Goal: Task Accomplishment & Management: Use online tool/utility

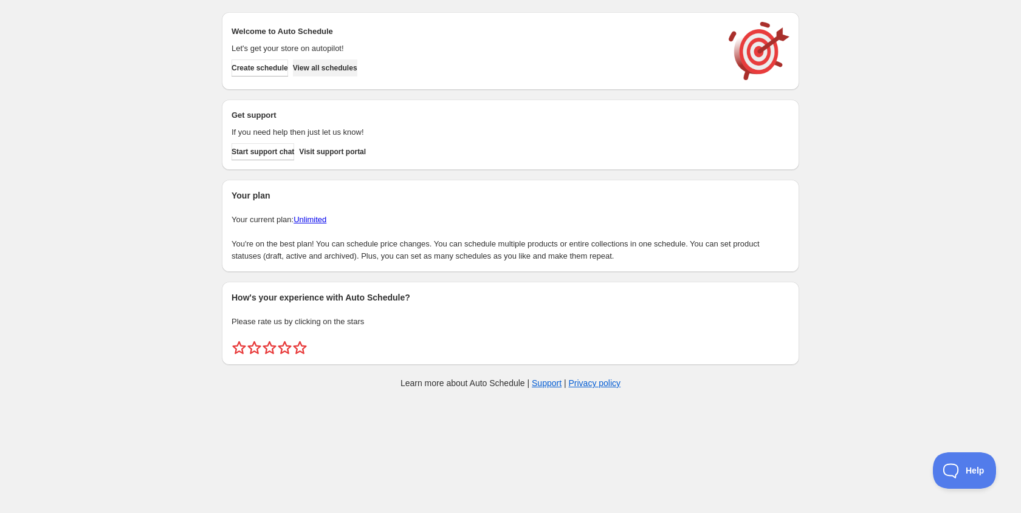
click at [353, 75] on button "View all schedules" at bounding box center [325, 68] width 64 height 17
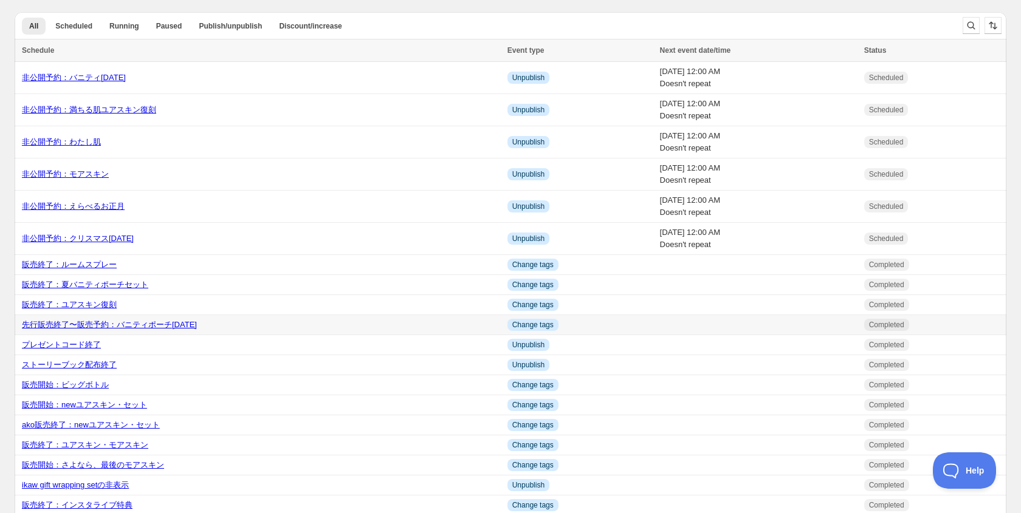
click at [131, 324] on link "先行販売終了〜販売予約：バニティポーチ[DATE]" at bounding box center [109, 324] width 175 height 9
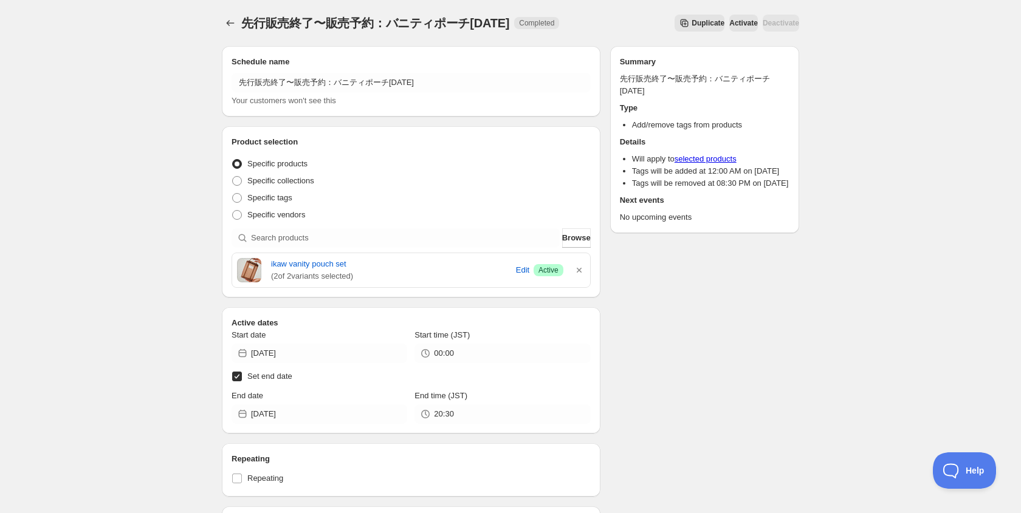
click at [691, 21] on span "Duplicate" at bounding box center [707, 23] width 33 height 10
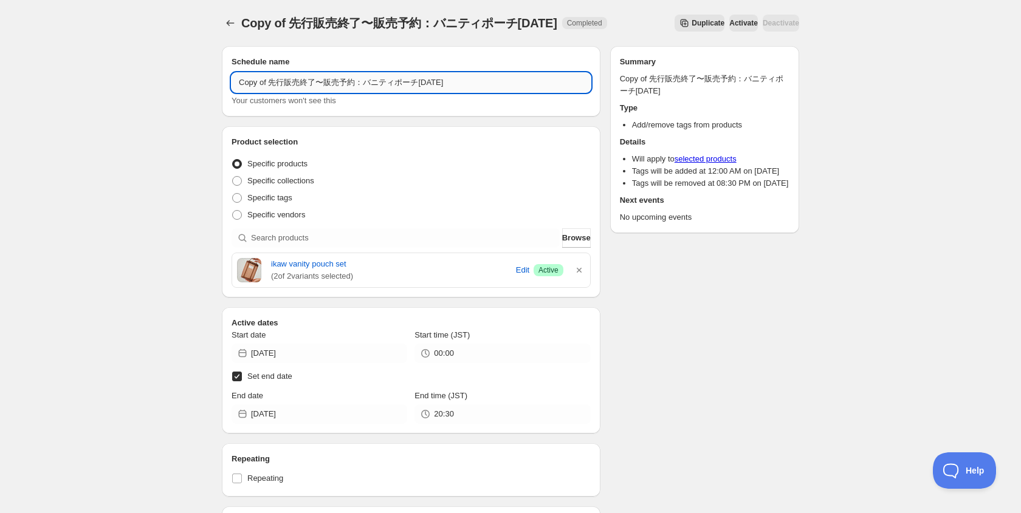
click at [272, 84] on input "Copy of 先行販売終了〜販売予約：バニティポーチ[DATE]" at bounding box center [410, 82] width 359 height 19
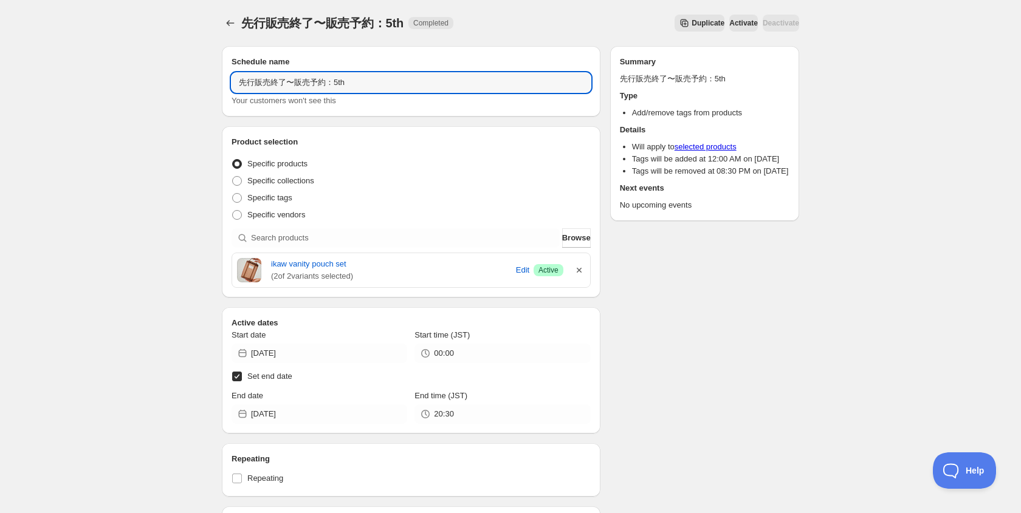
type input "先行販売終了〜販売予約：5th"
click at [583, 265] on icon "button" at bounding box center [579, 270] width 12 height 12
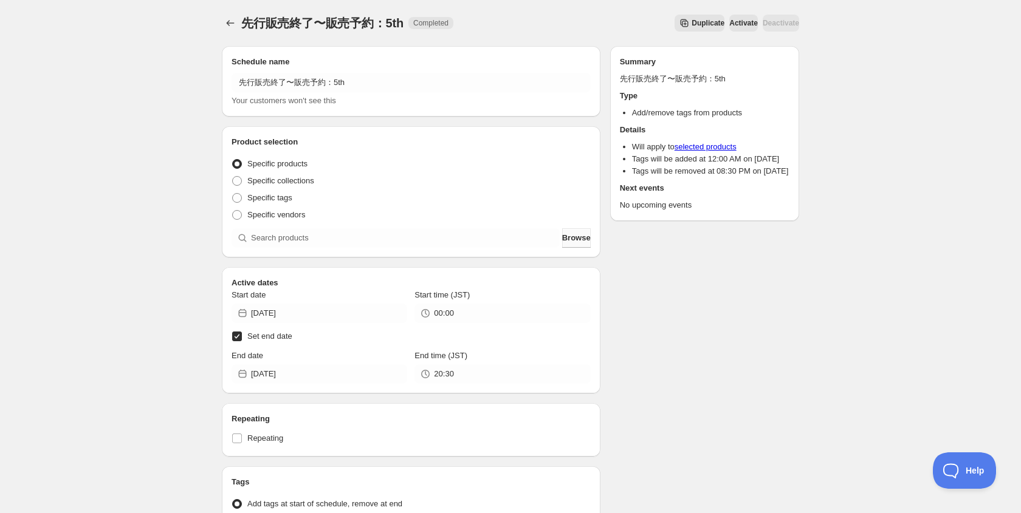
click at [567, 241] on span "Browse" at bounding box center [576, 238] width 29 height 12
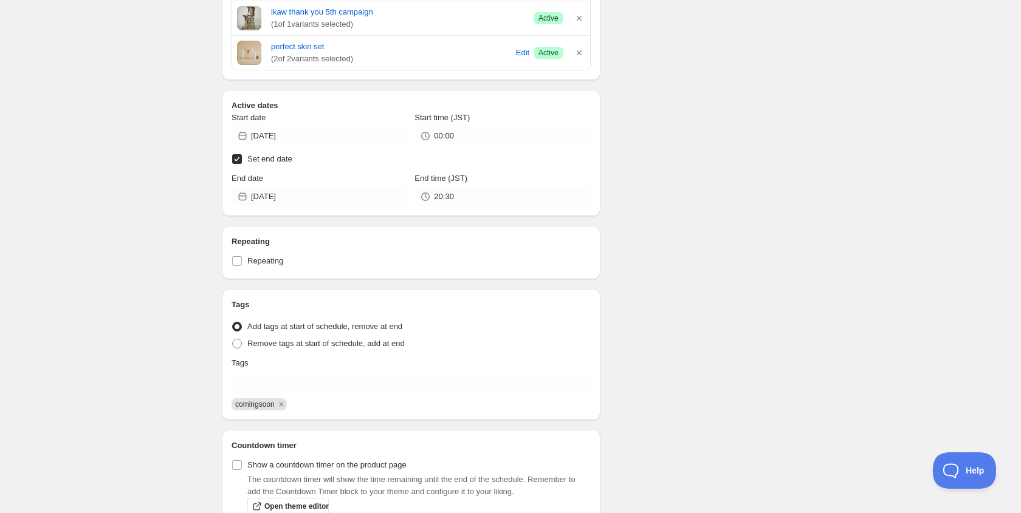
scroll to position [391, 0]
click at [241, 157] on input "Set end date" at bounding box center [237, 159] width 10 height 10
checkbox input "false"
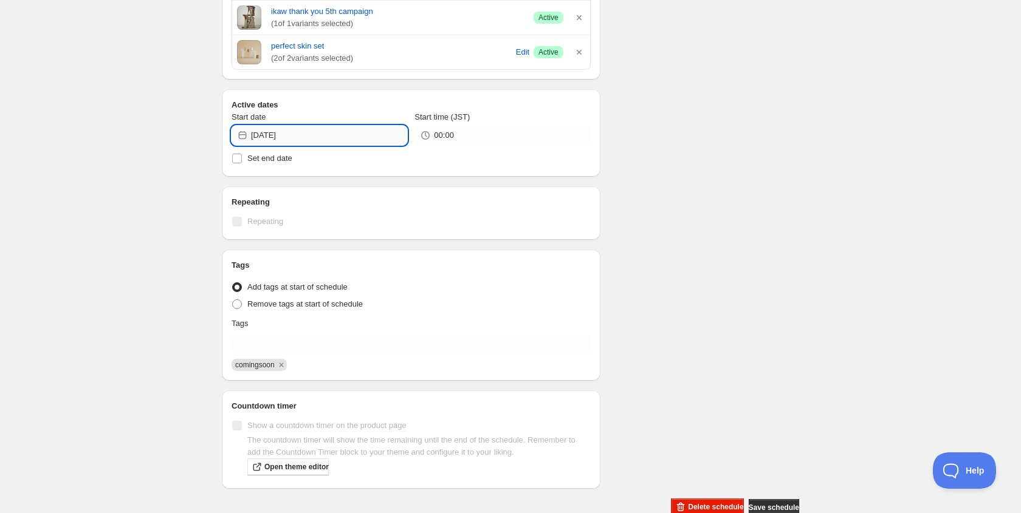
click at [310, 135] on input "[DATE]" at bounding box center [329, 135] width 156 height 19
click at [392, 162] on icon "Show next month, September 2025" at bounding box center [391, 164] width 12 height 12
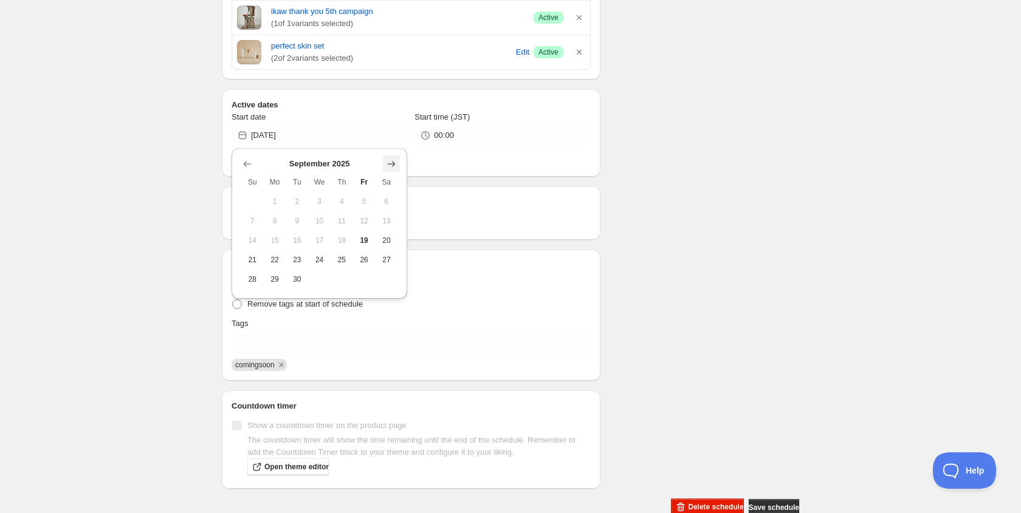
click at [392, 162] on icon "Show next month, October 2025" at bounding box center [391, 164] width 12 height 12
click at [248, 165] on icon "Show previous month, September 2025" at bounding box center [247, 164] width 12 height 12
click at [273, 281] on span "29" at bounding box center [275, 280] width 13 height 10
type input "[DATE]"
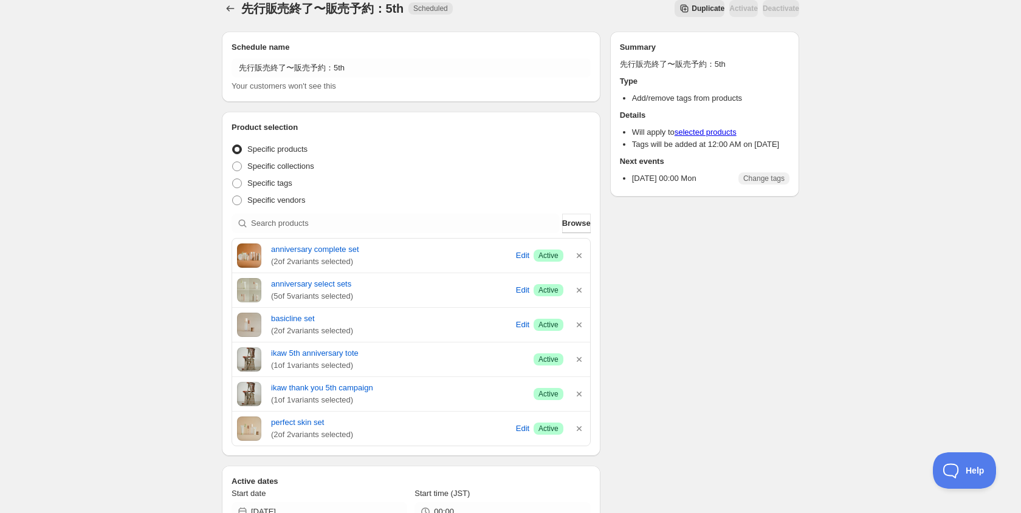
scroll to position [0, 0]
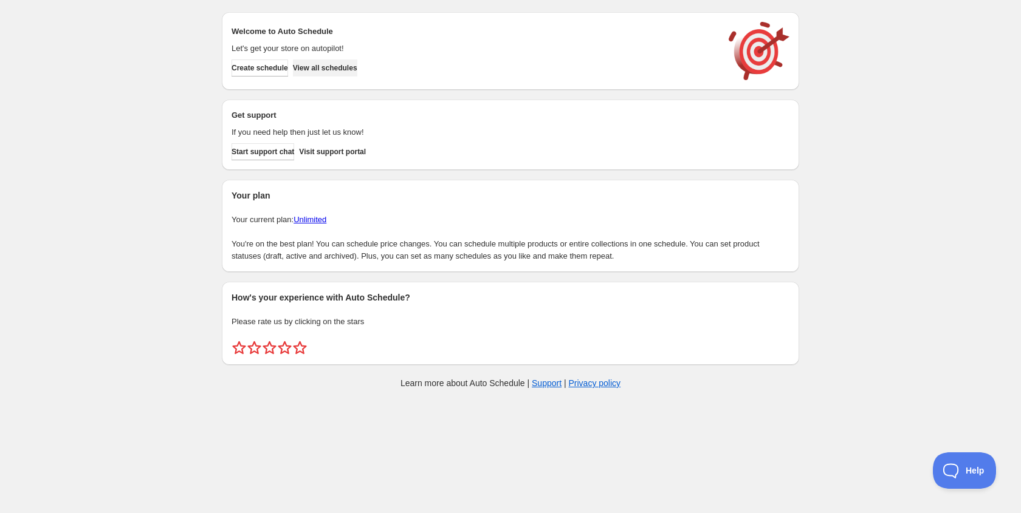
click at [347, 64] on span "View all schedules" at bounding box center [325, 68] width 64 height 10
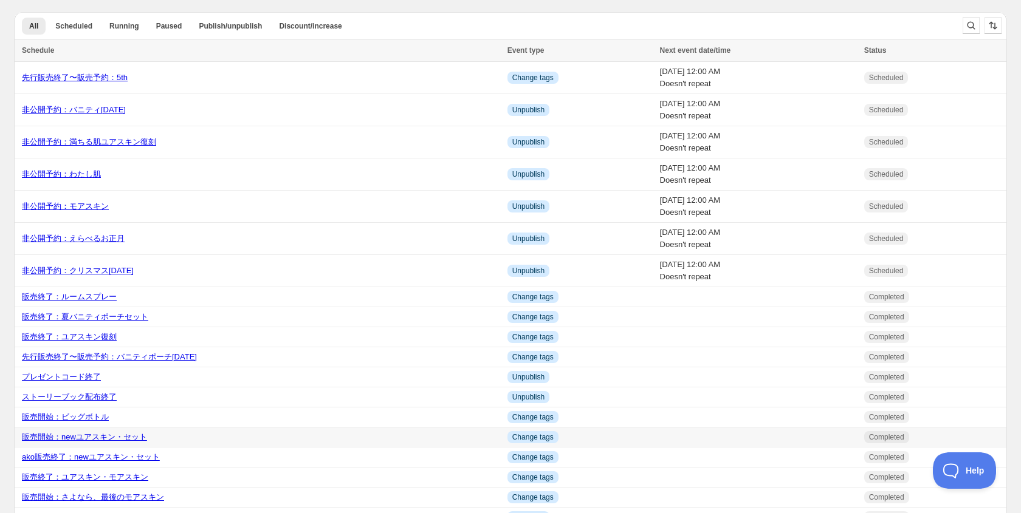
click at [96, 442] on link "販売開始：newユアスキン・セット" at bounding box center [84, 437] width 125 height 9
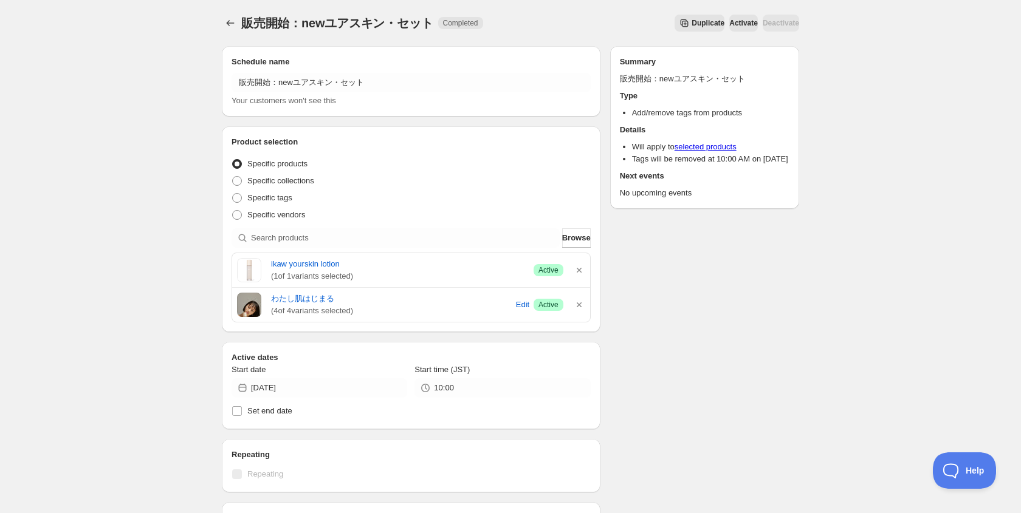
click at [691, 20] on span "Duplicate" at bounding box center [707, 23] width 33 height 10
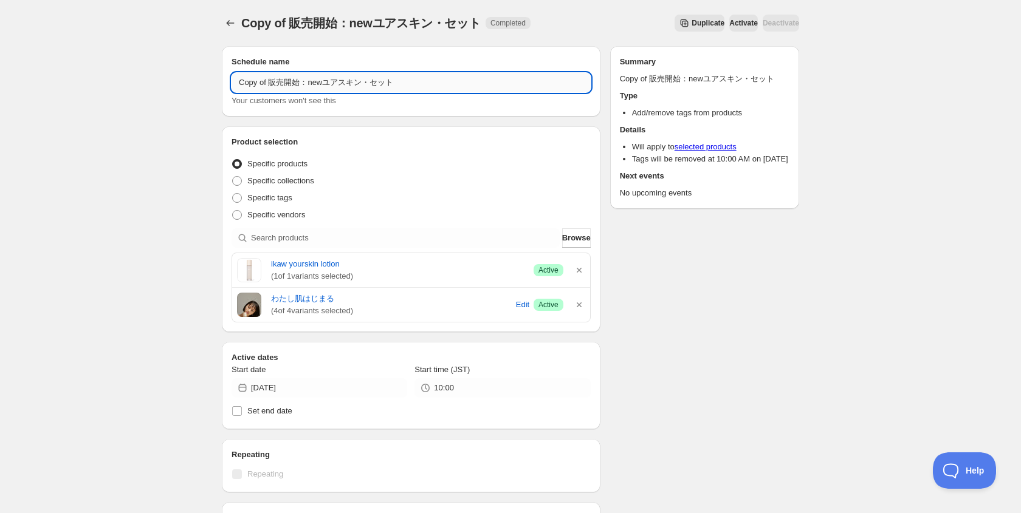
click at [275, 84] on input "Copy of 販売開始：newユアスキン・セット" at bounding box center [410, 82] width 359 height 19
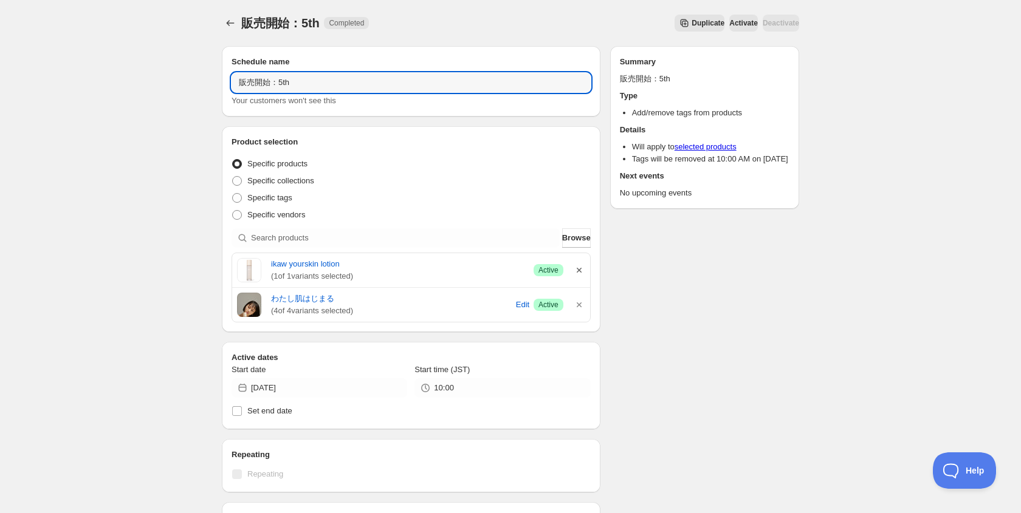
type input "販売開始：5th"
click at [576, 264] on icon "button" at bounding box center [579, 270] width 12 height 12
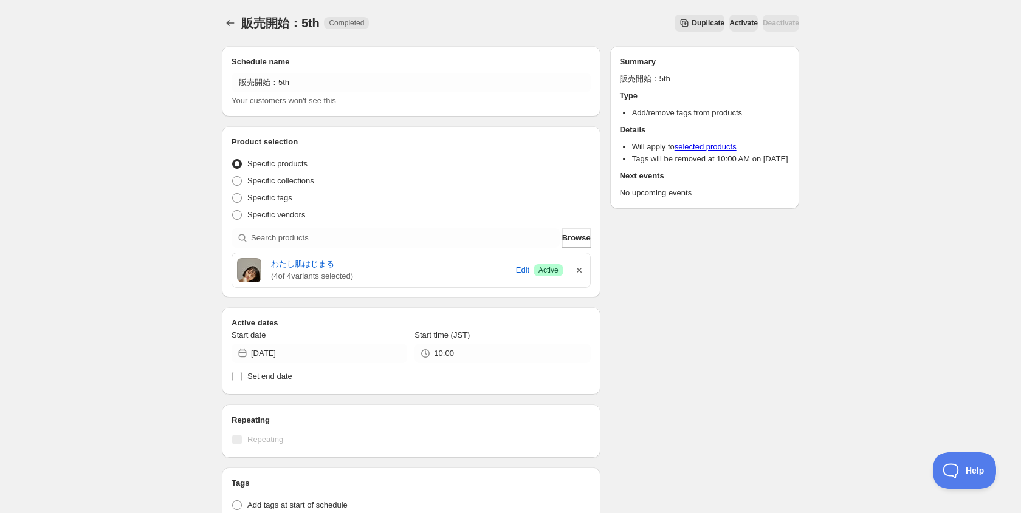
click at [579, 266] on icon "button" at bounding box center [579, 270] width 12 height 12
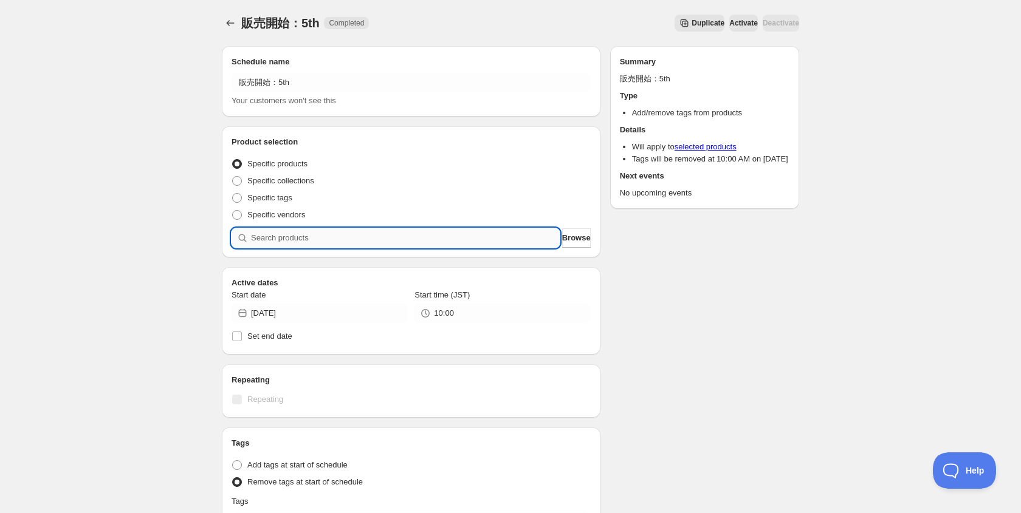
click at [536, 238] on input "search" at bounding box center [405, 237] width 309 height 19
click at [565, 240] on span "Browse" at bounding box center [576, 238] width 29 height 12
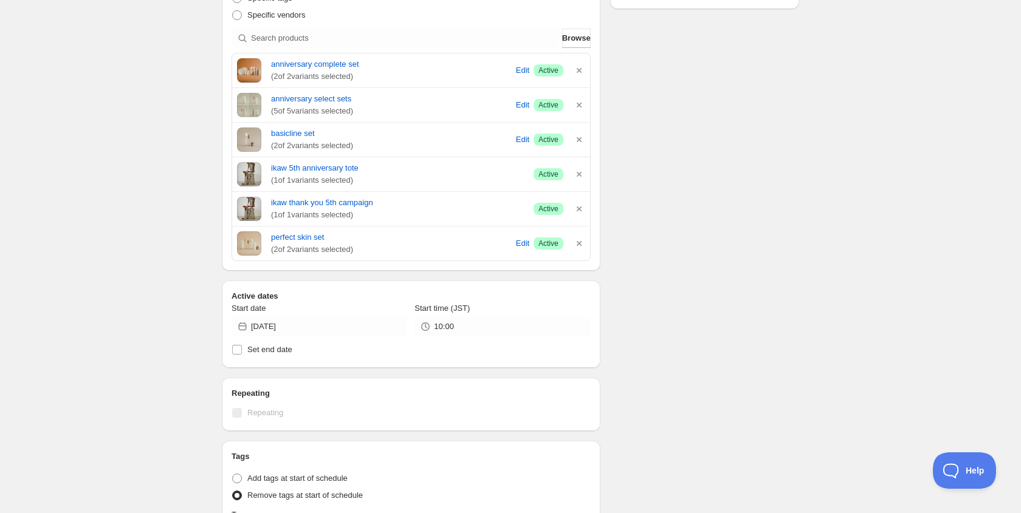
scroll to position [202, 0]
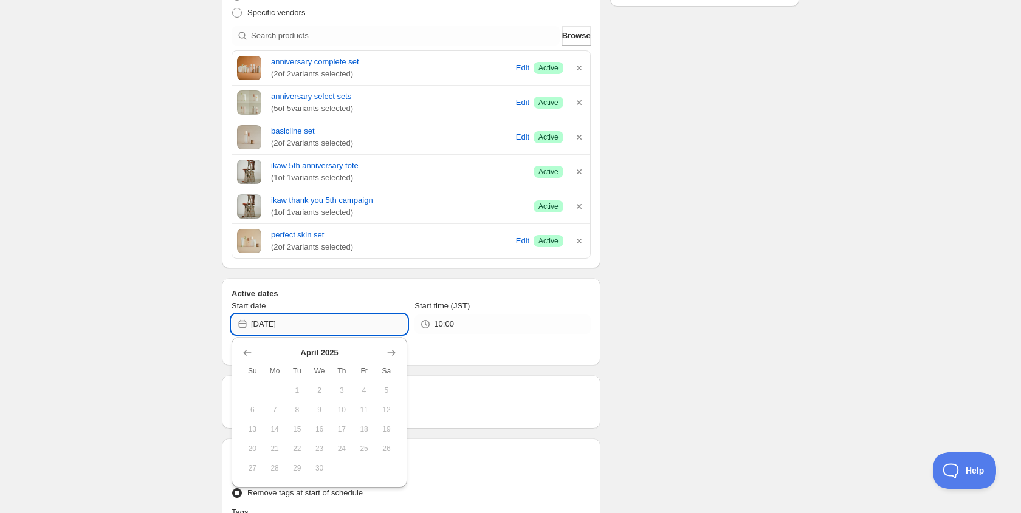
click at [342, 327] on input "[DATE]" at bounding box center [329, 324] width 156 height 19
click at [400, 355] on div "[DATE] Su Mo Tu We Th Fr Sa 1 2 3 4 5 6 7 8 9 10 11 12 13 14 15 16 17 18 19 20 …" at bounding box center [319, 412] width 176 height 151
click at [397, 352] on icon "Show next month, May 2025" at bounding box center [391, 353] width 12 height 12
click at [397, 352] on icon "Show next month, July 2025" at bounding box center [391, 353] width 12 height 12
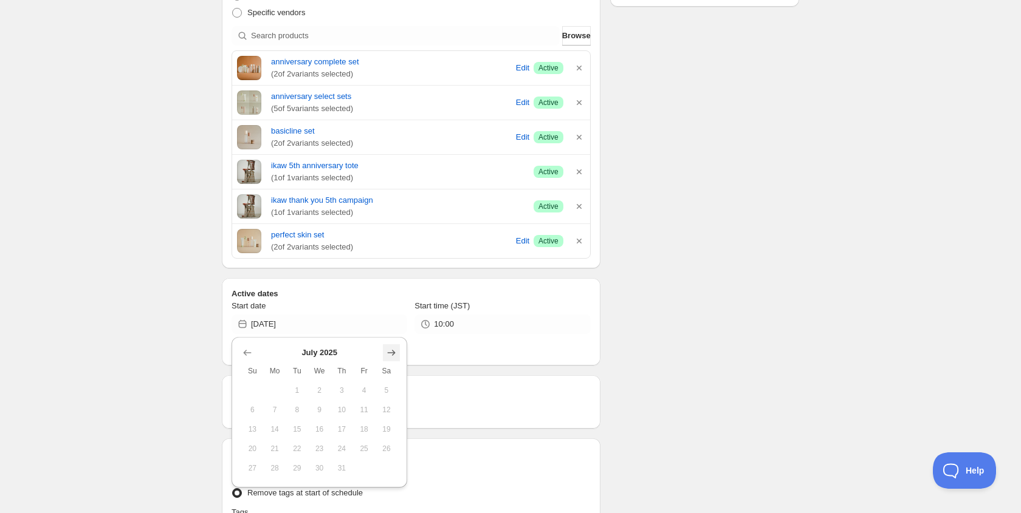
click at [397, 352] on icon "Show next month, August 2025" at bounding box center [391, 353] width 12 height 12
click at [397, 352] on icon "Show next month, September 2025" at bounding box center [391, 353] width 12 height 12
click at [388, 355] on icon "Show next month, October 2025" at bounding box center [391, 353] width 12 height 12
click at [321, 383] on button "1" at bounding box center [319, 390] width 22 height 19
type input "[DATE]"
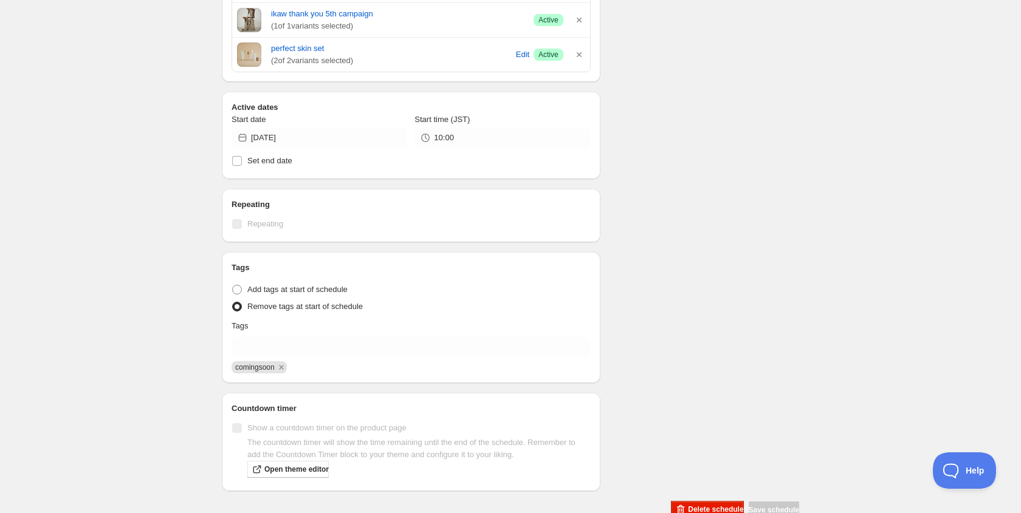
scroll to position [397, 0]
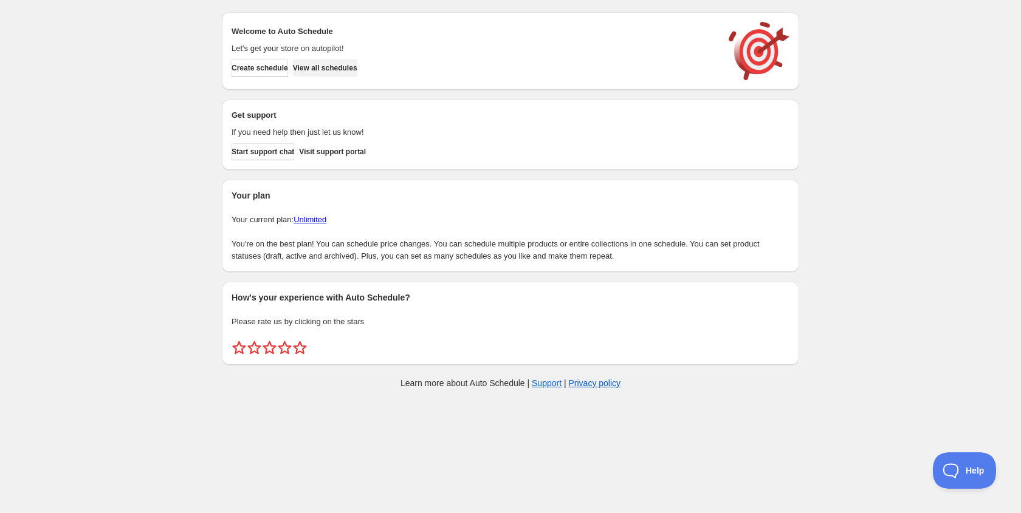
click at [357, 75] on button "View all schedules" at bounding box center [325, 68] width 64 height 17
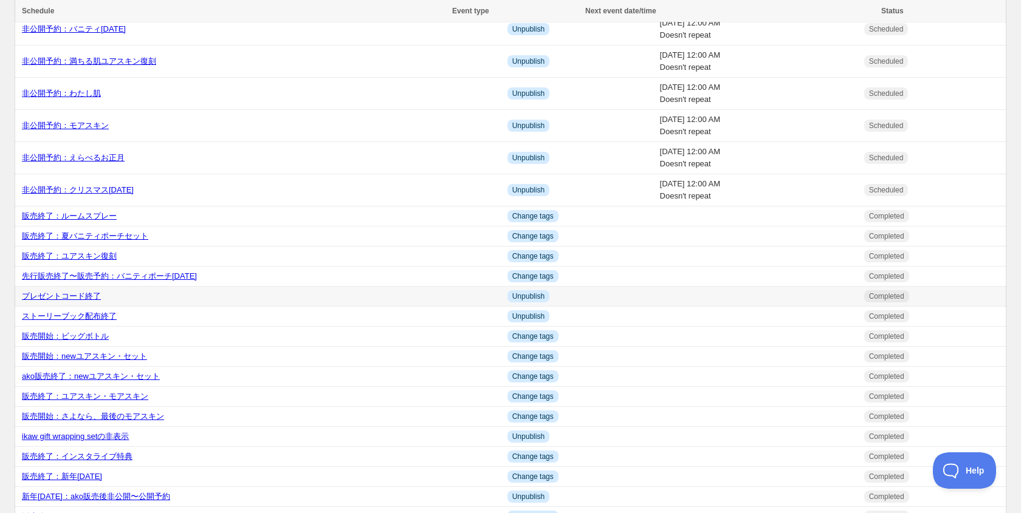
scroll to position [294, 0]
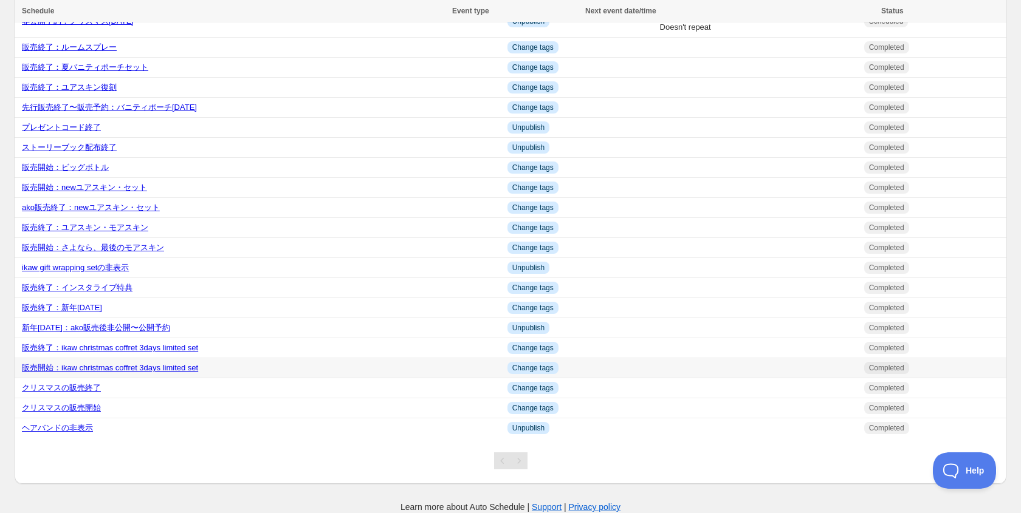
click at [69, 364] on link "販売開始：ikaw christmas coffret 3days limited set" at bounding box center [110, 367] width 176 height 9
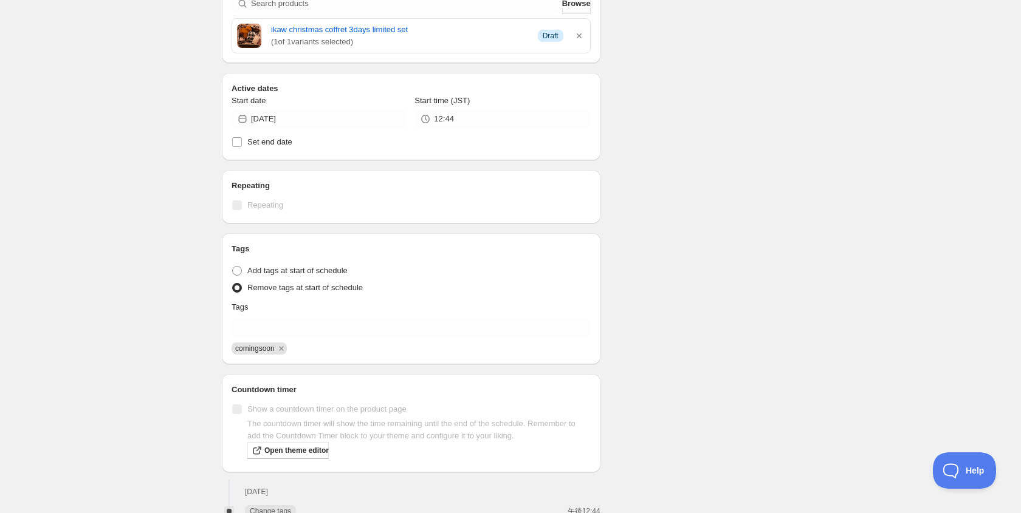
scroll to position [292, 0]
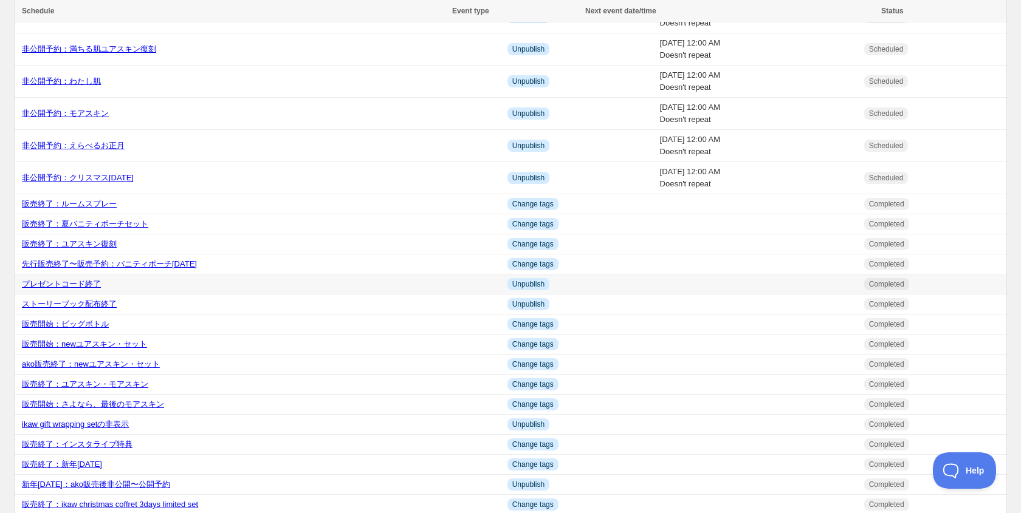
scroll to position [294, 0]
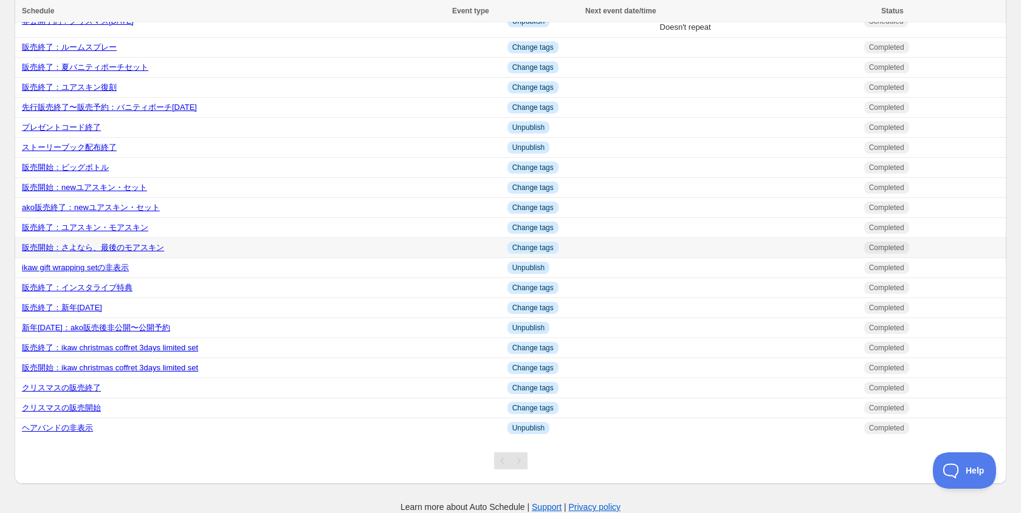
click at [101, 244] on link "販売開始：さよなら、最後のモアスキン" at bounding box center [93, 247] width 142 height 9
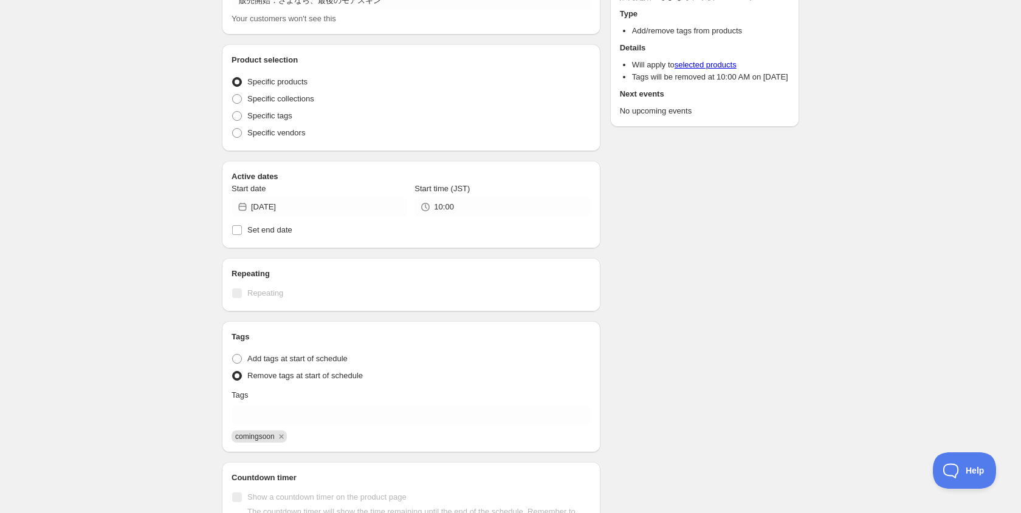
radio input "true"
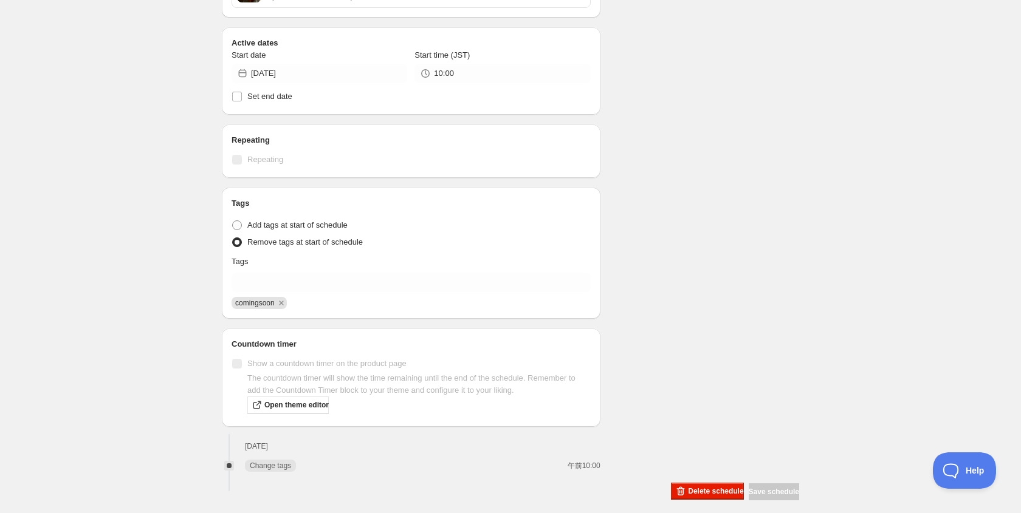
scroll to position [292, 0]
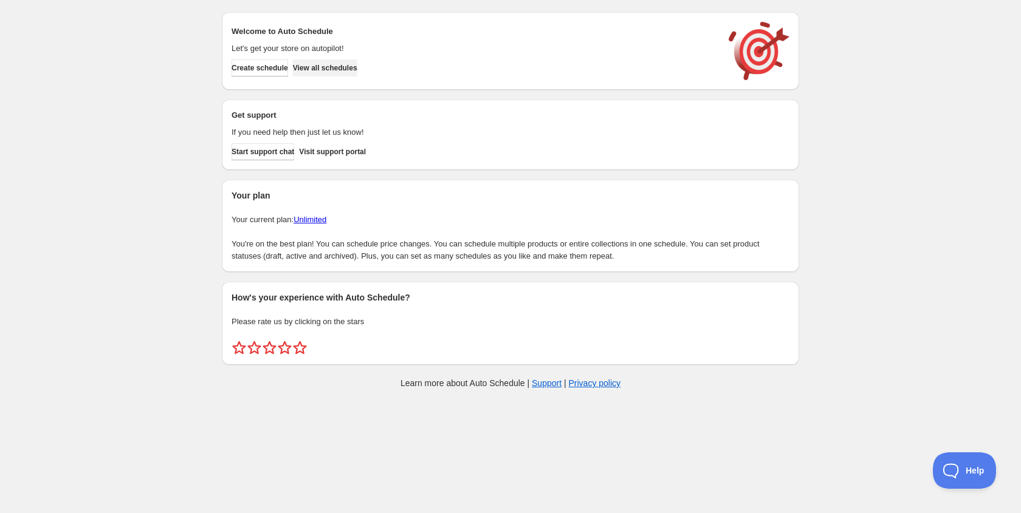
click at [351, 61] on button "View all schedules" at bounding box center [325, 68] width 64 height 17
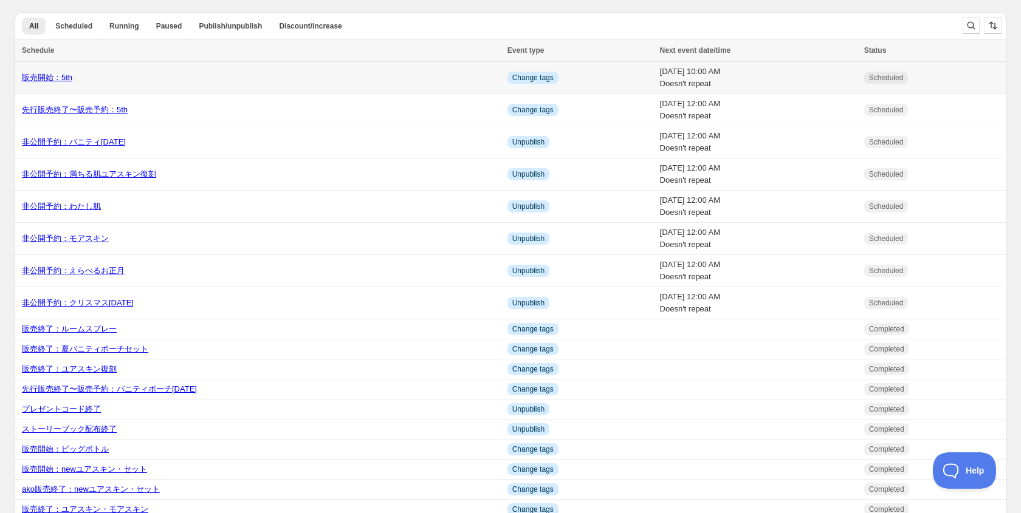
click at [55, 75] on link "販売開始：5th" at bounding box center [47, 77] width 50 height 9
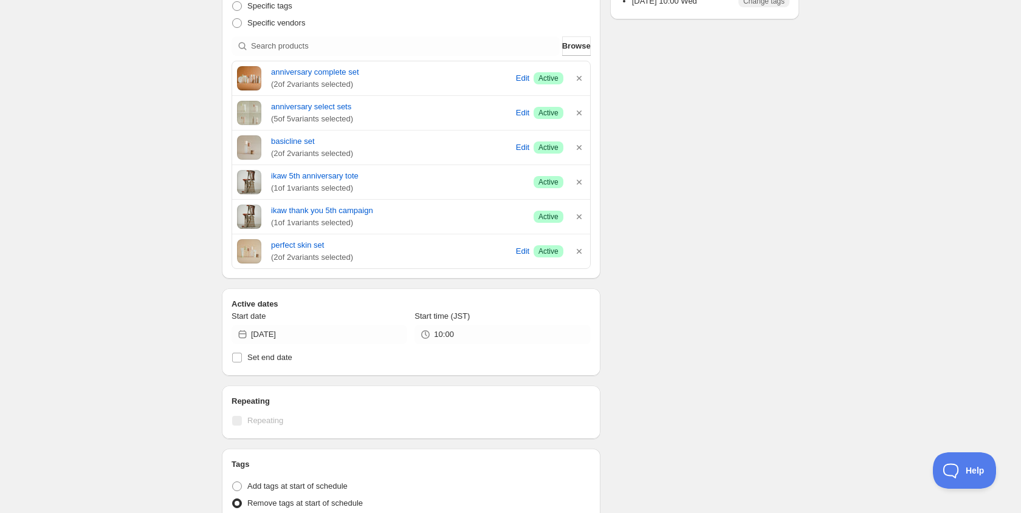
scroll to position [194, 0]
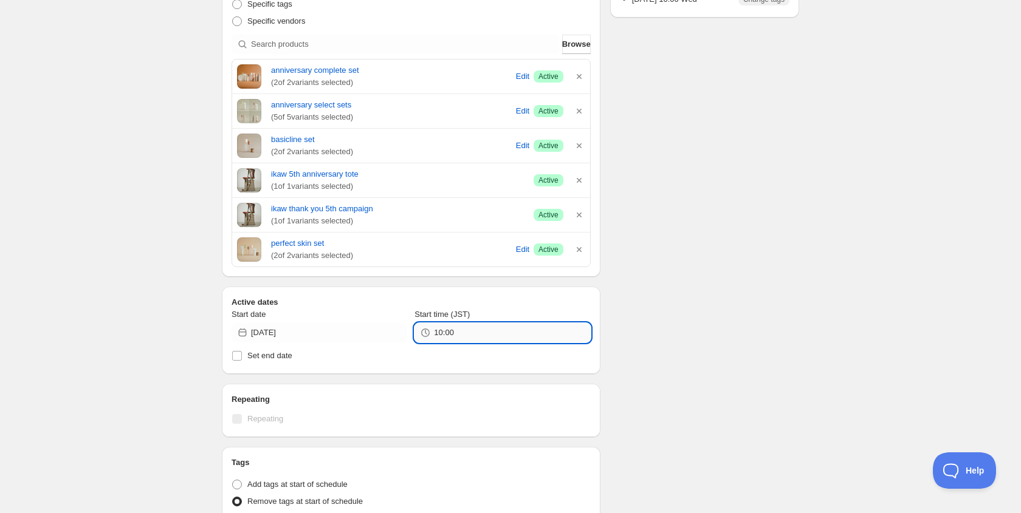
click at [436, 332] on input "10:00" at bounding box center [512, 332] width 156 height 19
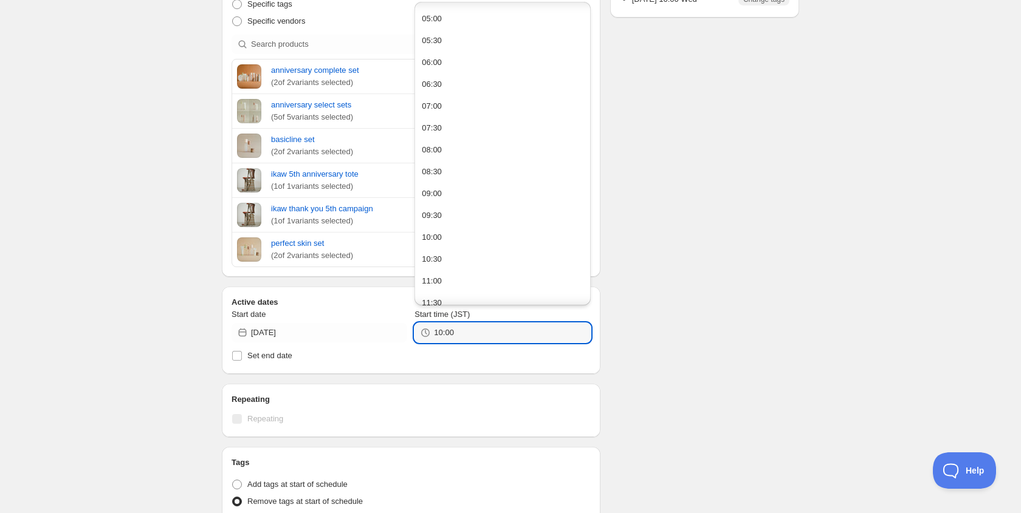
scroll to position [214, 0]
click at [519, 191] on button "09:00" at bounding box center [502, 194] width 168 height 19
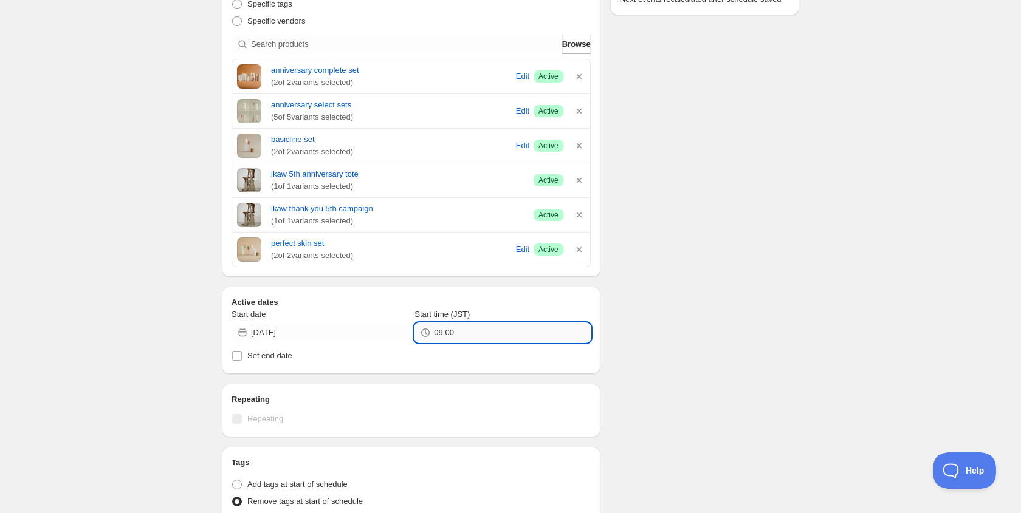
click at [482, 335] on input "09:00" at bounding box center [512, 332] width 156 height 19
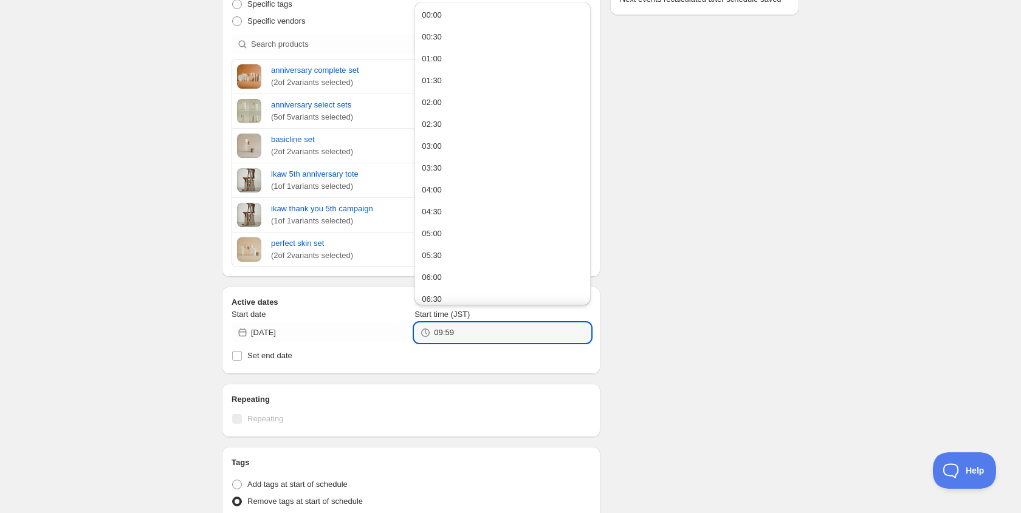
type input "09:59"
click at [648, 341] on div "Schedule name 販売開始：5th Your customers won't see this Product selection Entity t…" at bounding box center [505, 279] width 587 height 872
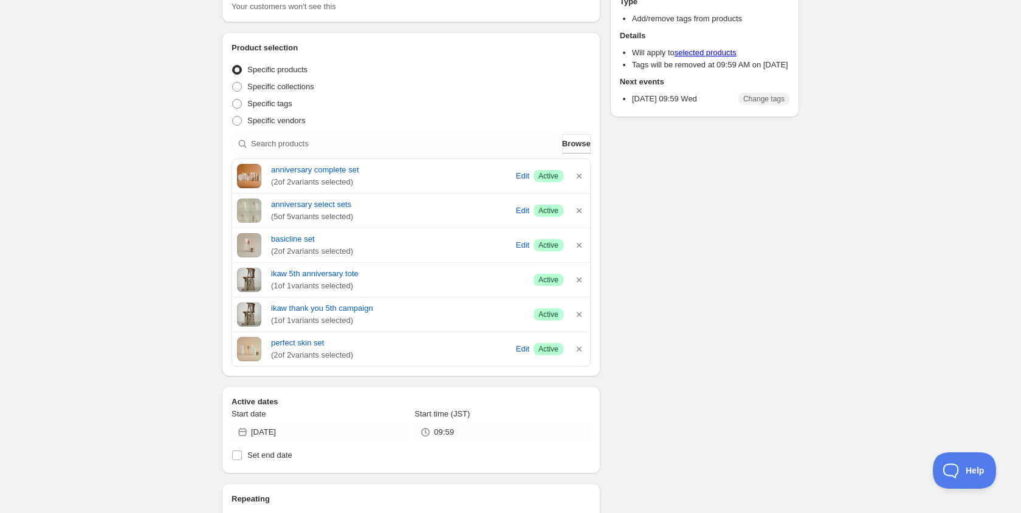
scroll to position [0, 0]
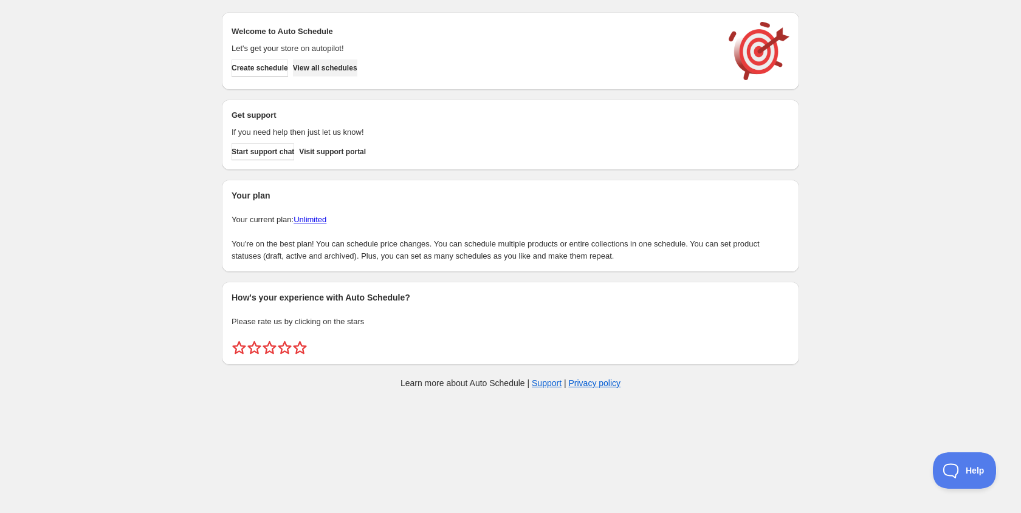
click at [340, 64] on span "View all schedules" at bounding box center [325, 68] width 64 height 10
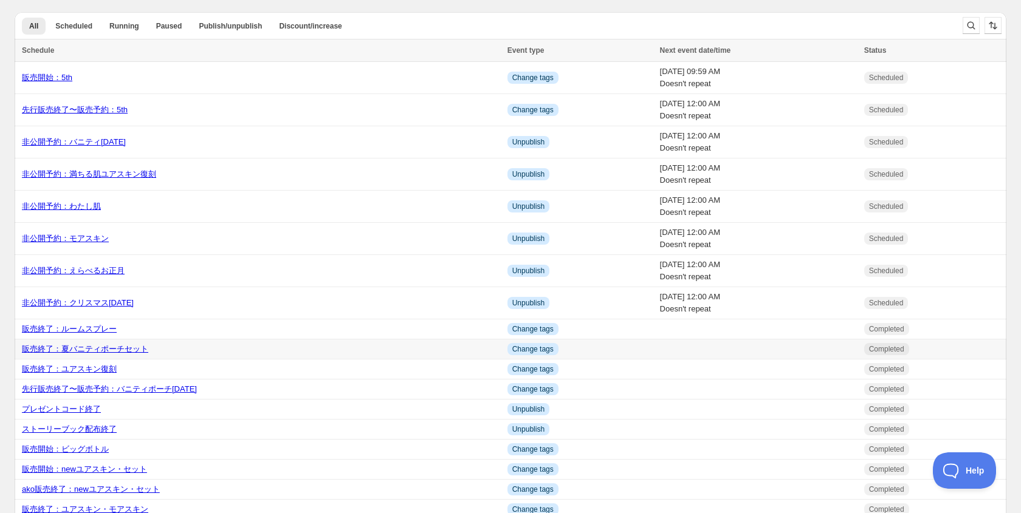
click at [95, 351] on link "販売終了：夏バニティポーチセット" at bounding box center [85, 348] width 126 height 9
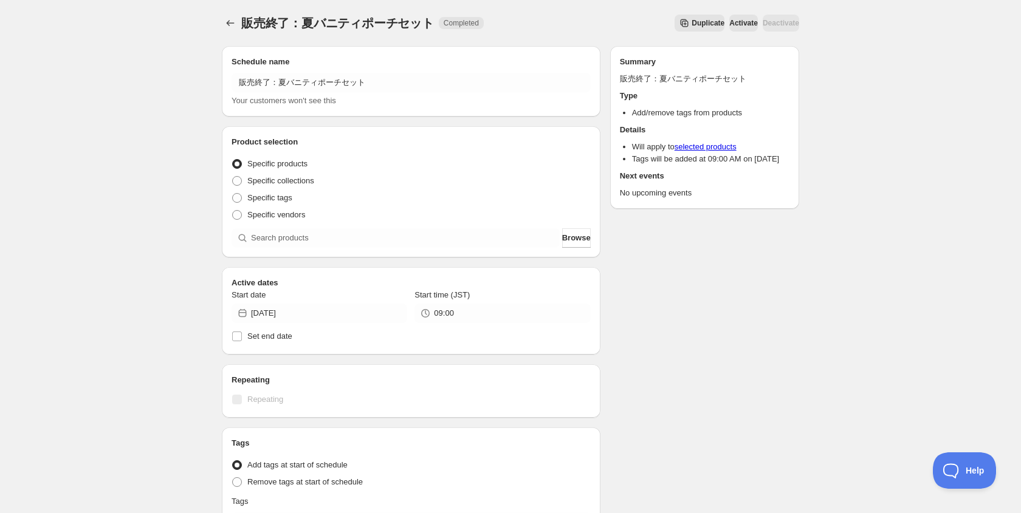
click at [691, 24] on span "Duplicate" at bounding box center [707, 23] width 33 height 10
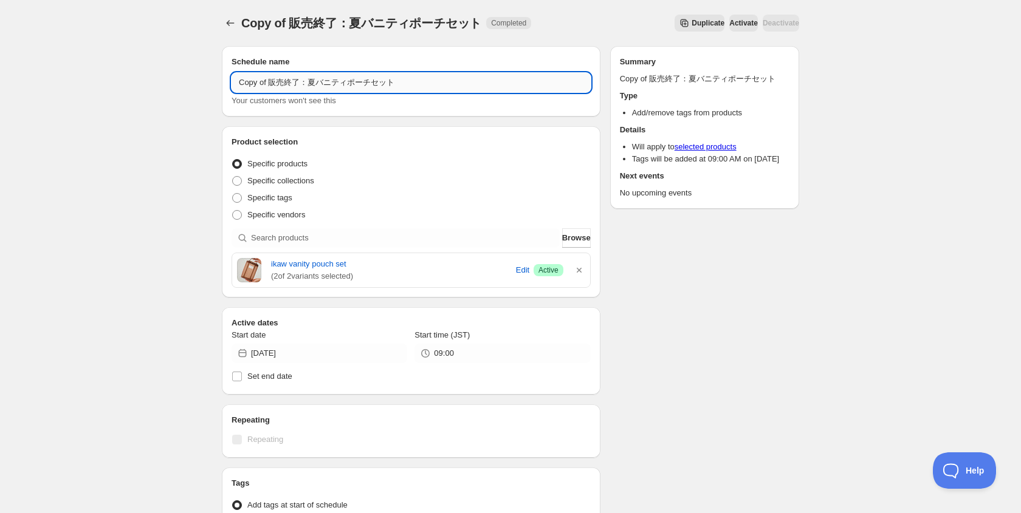
click at [269, 83] on input "Copy of 販売終了：夏バニティポーチセット" at bounding box center [410, 82] width 359 height 19
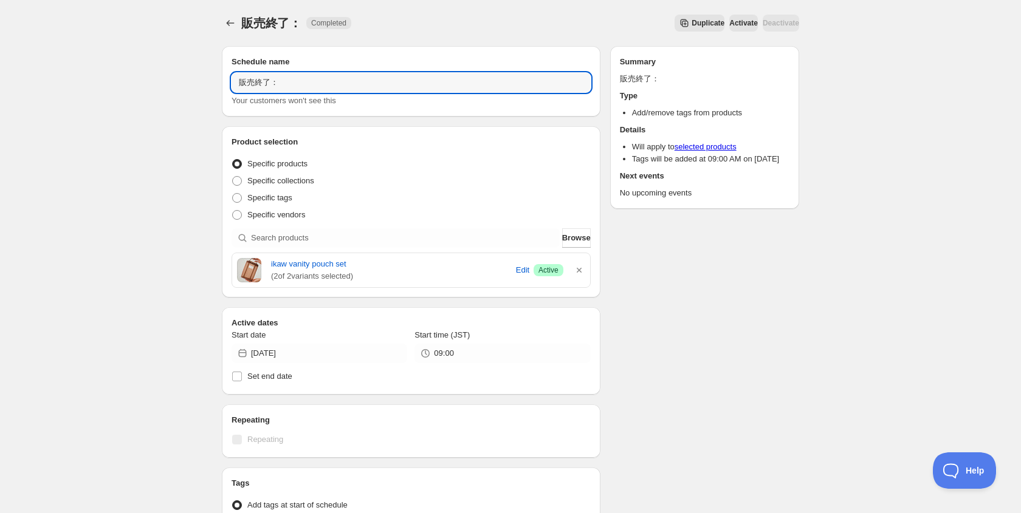
type input "販売終了："
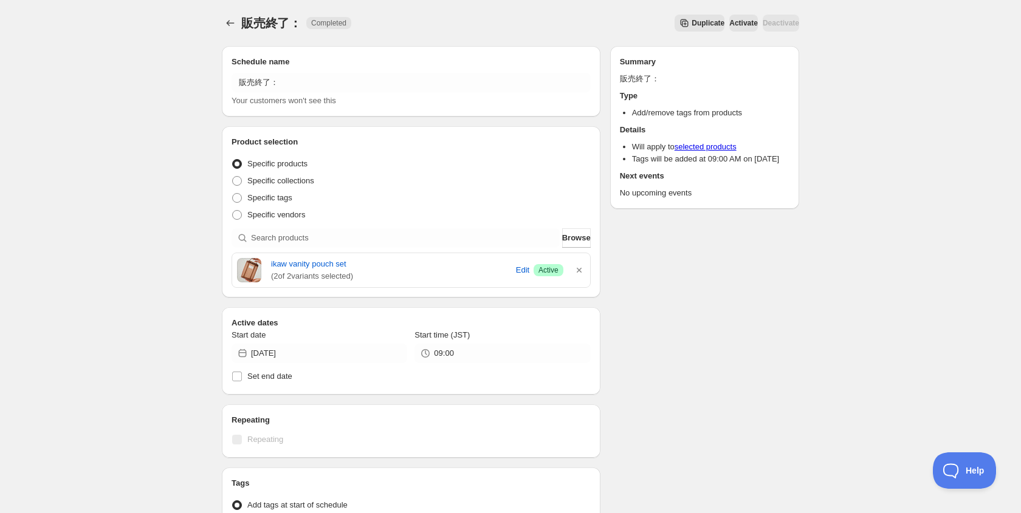
click at [585, 267] on div "ikaw vanity pouch set ( 2 of 2 variants selected) Edit Success Active" at bounding box center [411, 270] width 358 height 34
click at [579, 269] on icon "button" at bounding box center [579, 270] width 12 height 12
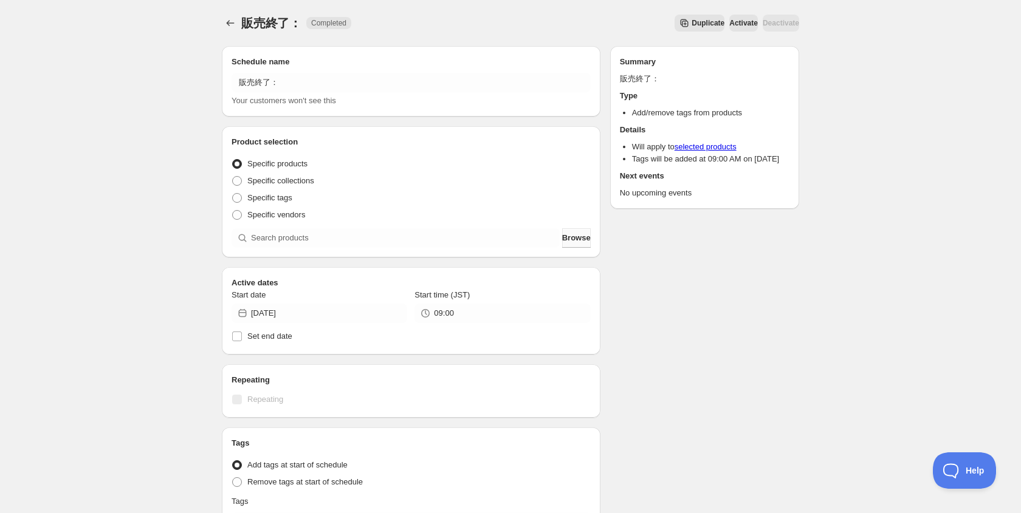
click at [567, 239] on span "Browse" at bounding box center [576, 238] width 29 height 12
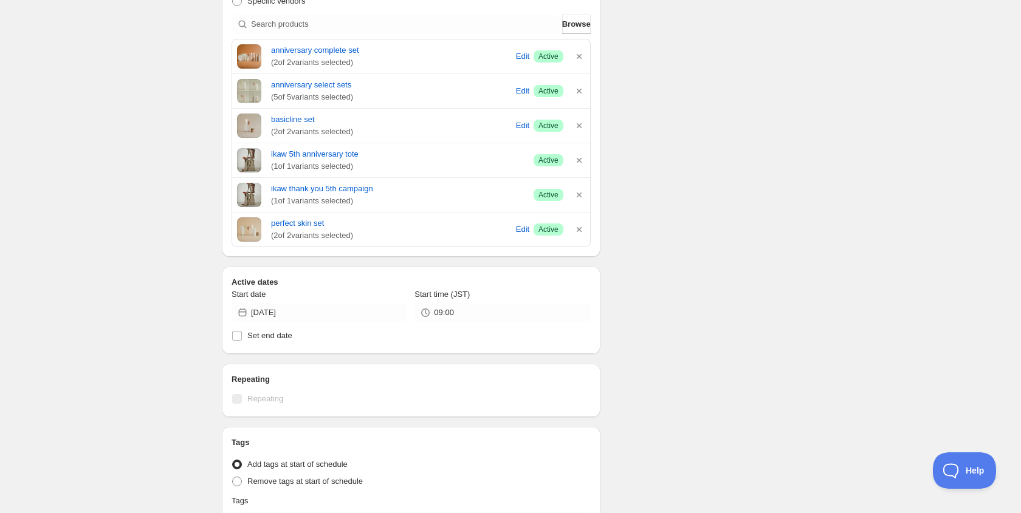
scroll to position [334, 0]
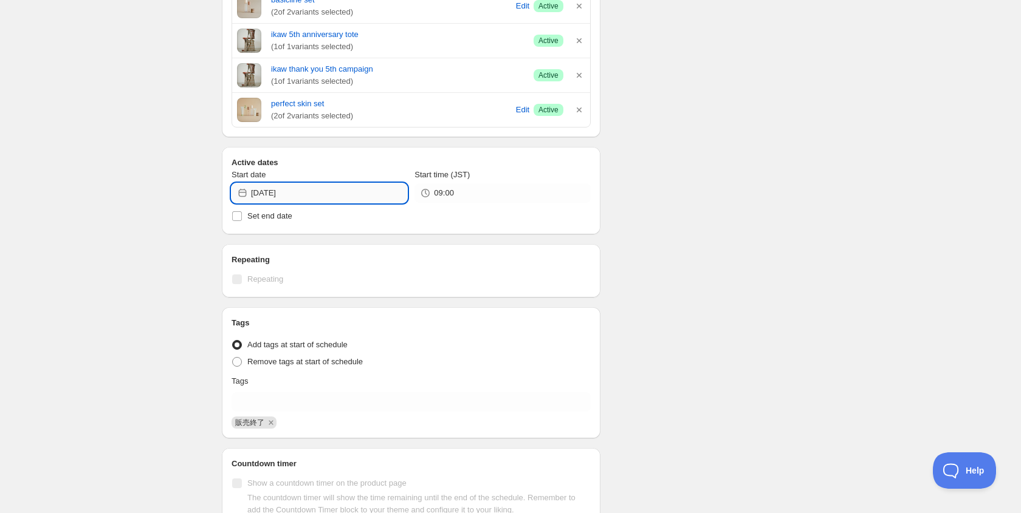
click at [322, 196] on input "[DATE]" at bounding box center [329, 192] width 156 height 19
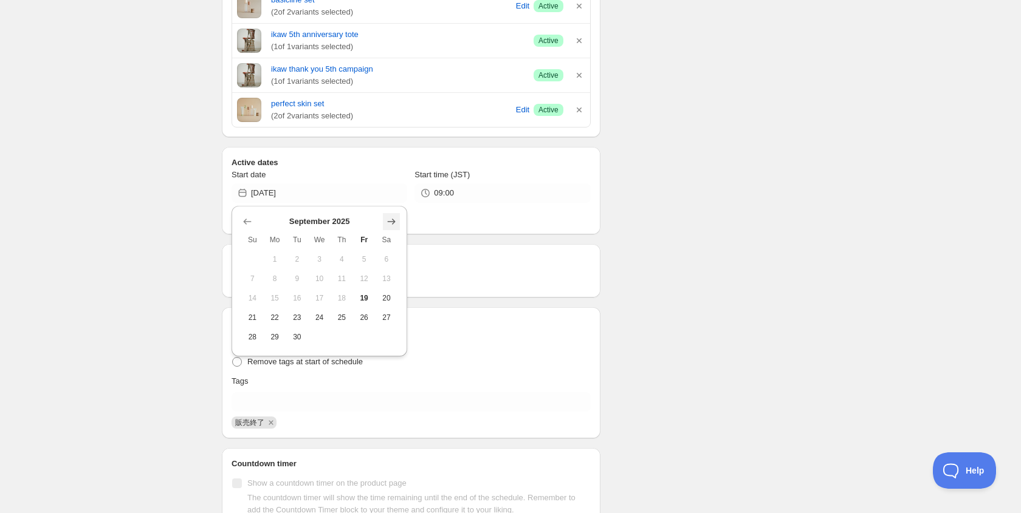
click at [394, 217] on icon "Show next month, October 2025" at bounding box center [391, 222] width 12 height 12
click at [394, 217] on icon "Show next month, November 2025" at bounding box center [391, 222] width 12 height 12
click at [386, 256] on span "1" at bounding box center [386, 260] width 13 height 10
type input "[DATE]"
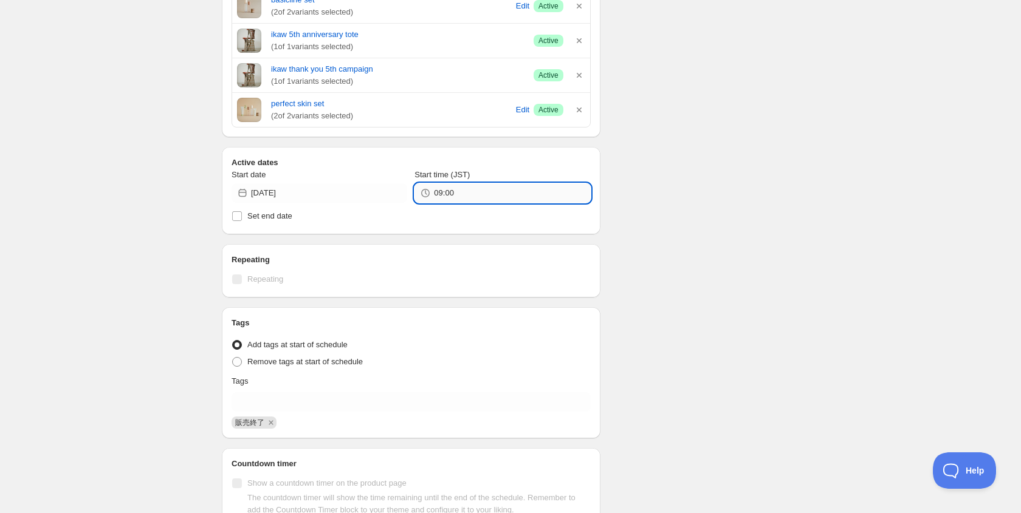
click at [453, 191] on input "09:00" at bounding box center [512, 192] width 156 height 19
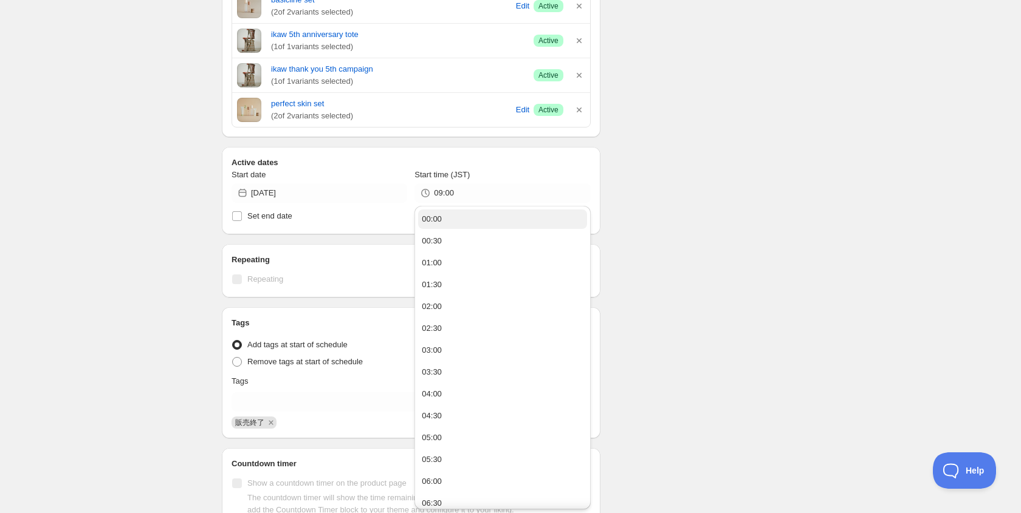
click at [448, 219] on button "00:00" at bounding box center [502, 219] width 168 height 19
type input "00:00"
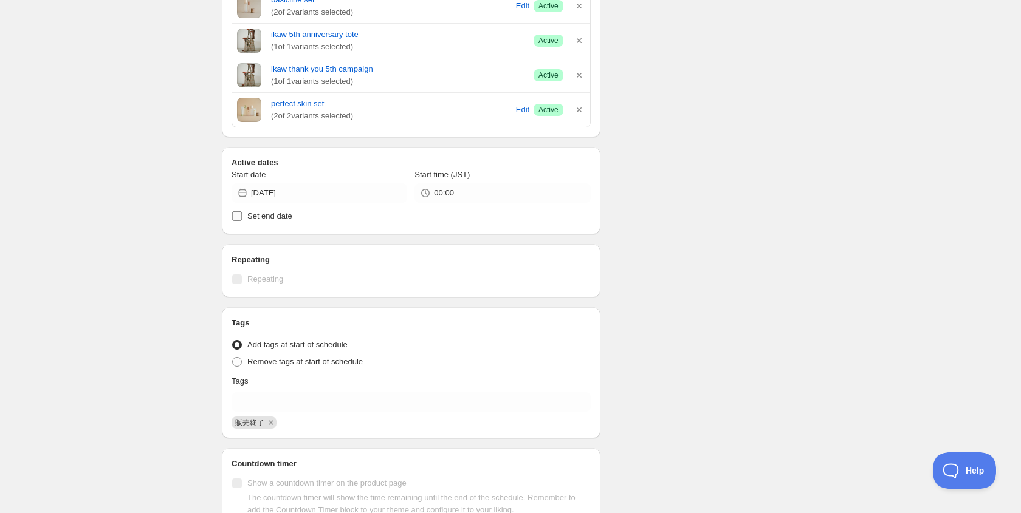
scroll to position [0, 0]
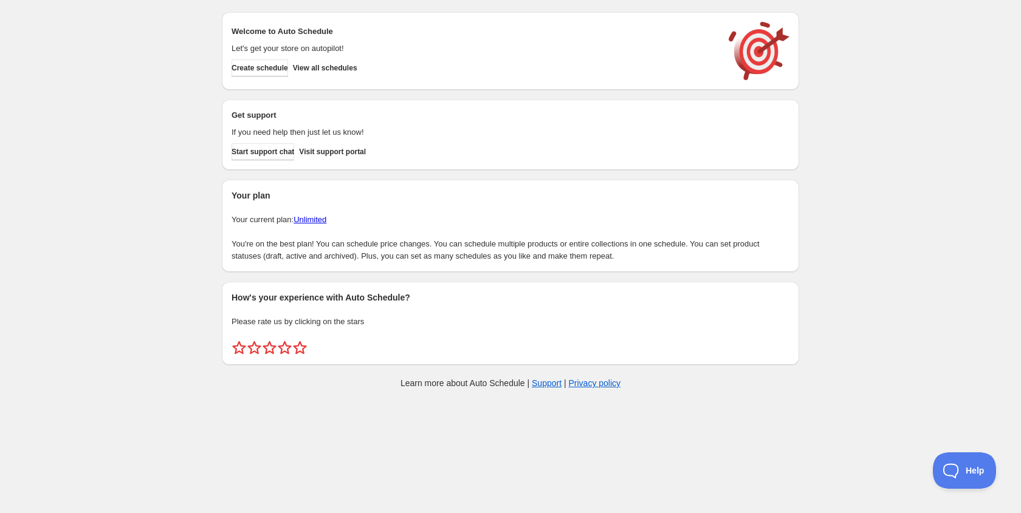
click at [366, 58] on div "Create schedule View all schedules" at bounding box center [472, 66] width 490 height 22
click at [357, 63] on span "View all schedules" at bounding box center [325, 68] width 64 height 10
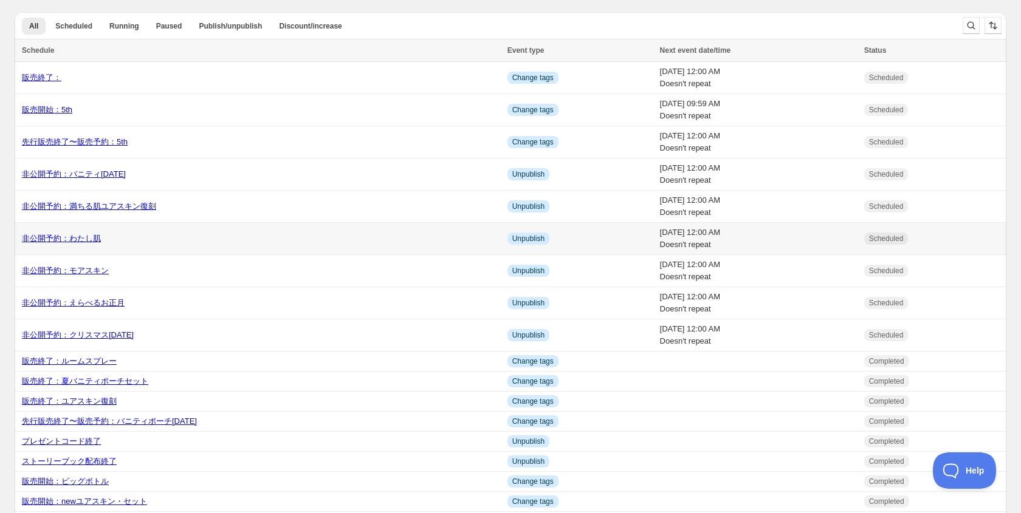
click at [94, 240] on link "非公開予約：わたし肌" at bounding box center [61, 238] width 79 height 9
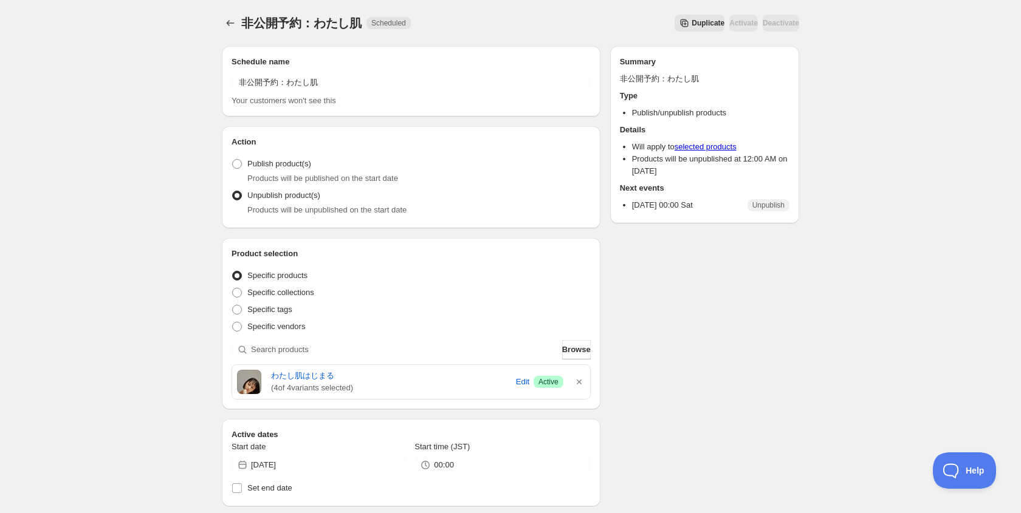
click at [674, 30] on button "Duplicate" at bounding box center [699, 23] width 50 height 17
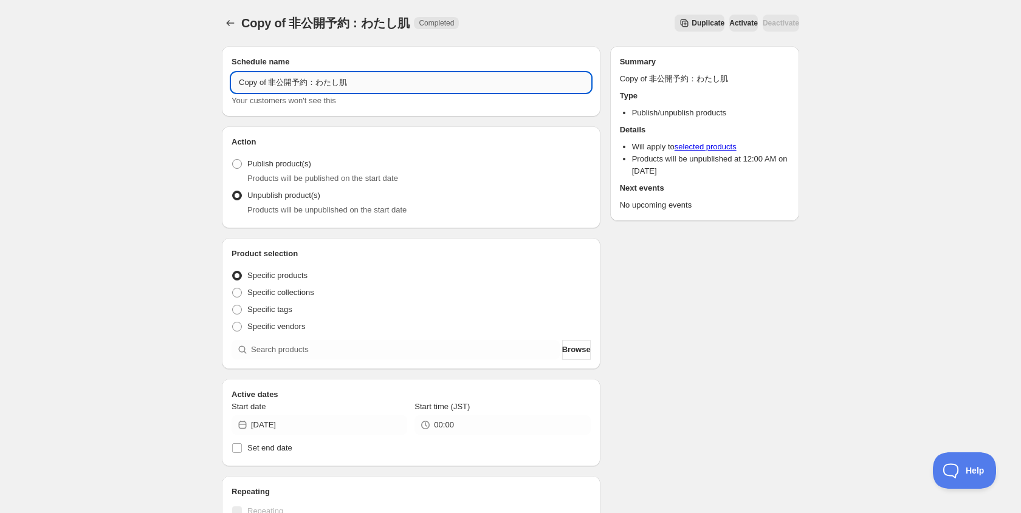
click at [270, 82] on input "Copy of 非公開予約：わたし肌" at bounding box center [410, 82] width 359 height 19
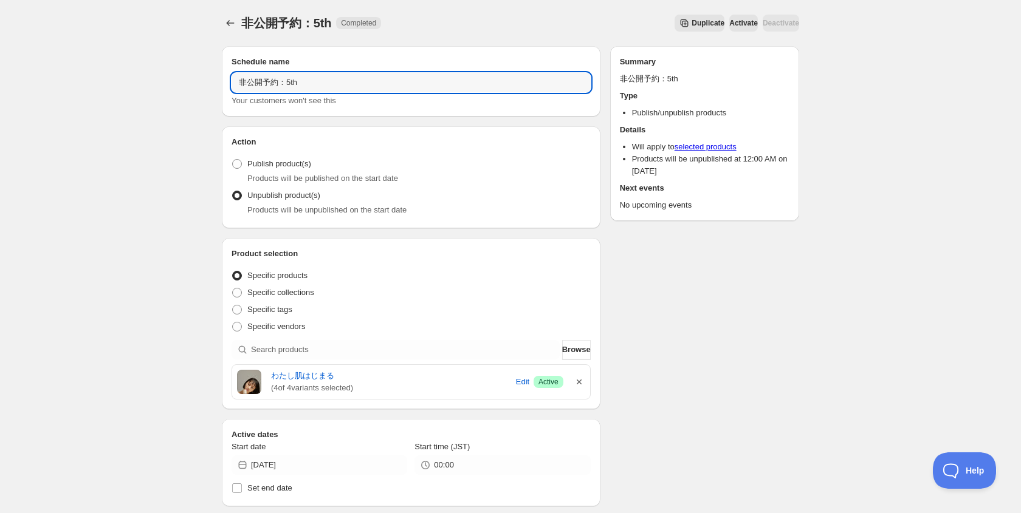
type input "非公開予約：5th"
click at [575, 380] on icon "button" at bounding box center [579, 382] width 12 height 12
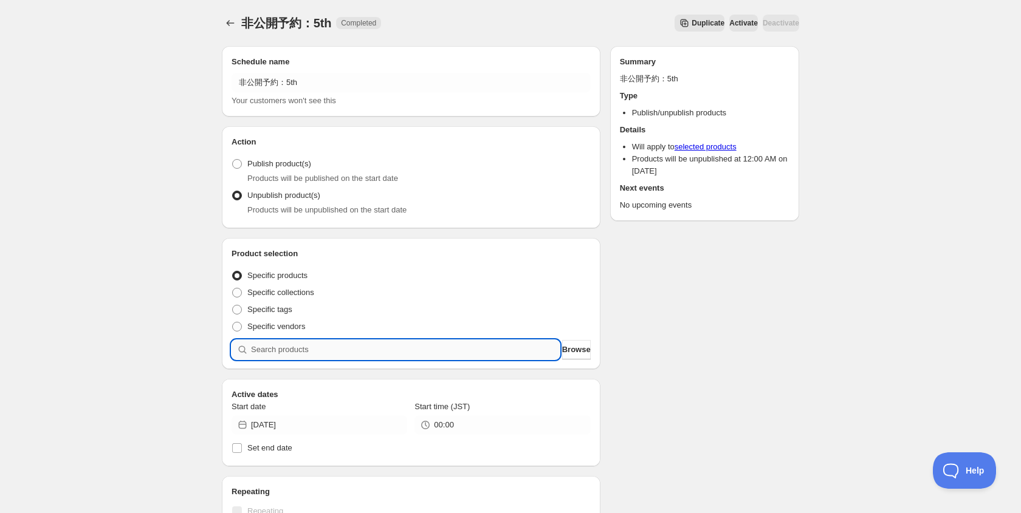
click at [526, 358] on input "search" at bounding box center [405, 349] width 309 height 19
click at [580, 353] on span "Browse" at bounding box center [576, 350] width 29 height 12
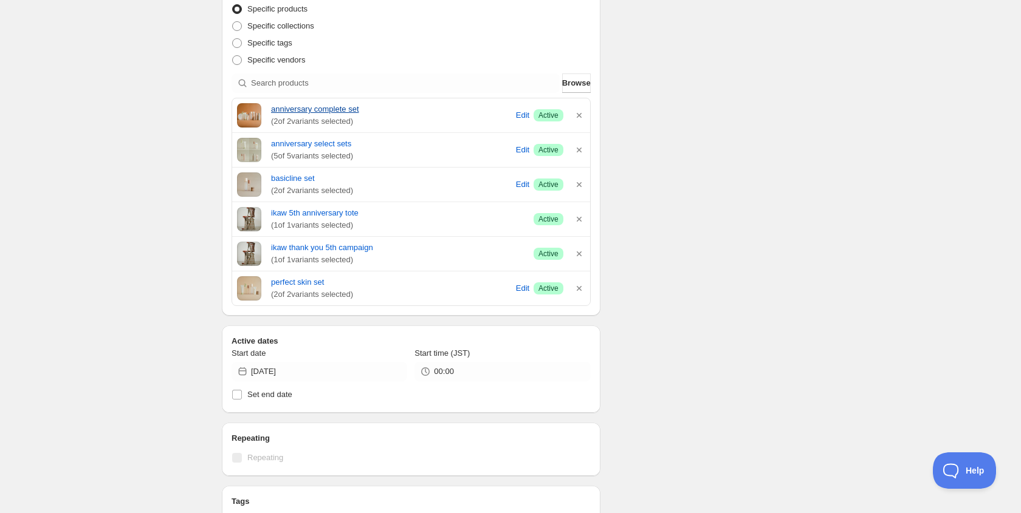
scroll to position [268, 0]
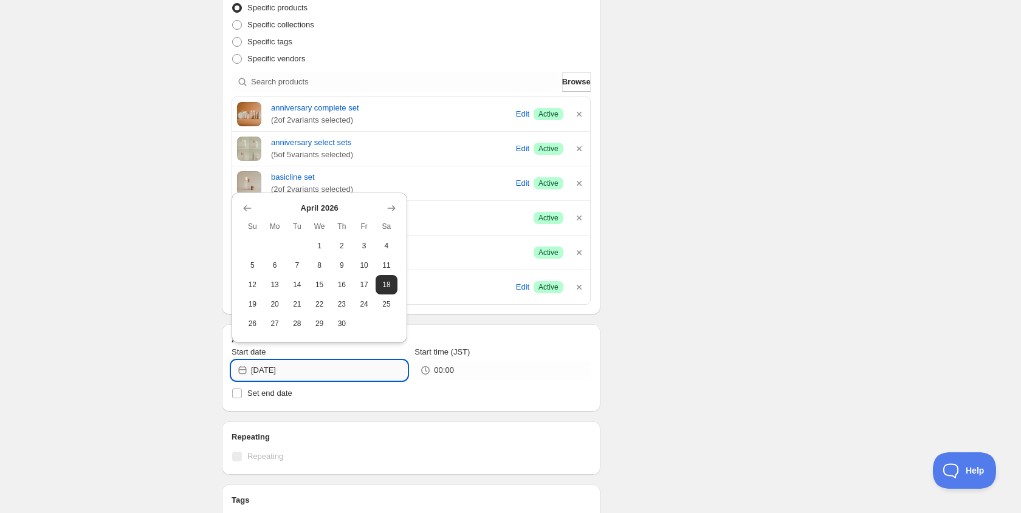
click at [324, 363] on input "[DATE]" at bounding box center [329, 370] width 156 height 19
click at [395, 205] on icon "Show next month, May 2026" at bounding box center [391, 208] width 12 height 12
click at [395, 217] on th "Sa" at bounding box center [386, 226] width 22 height 19
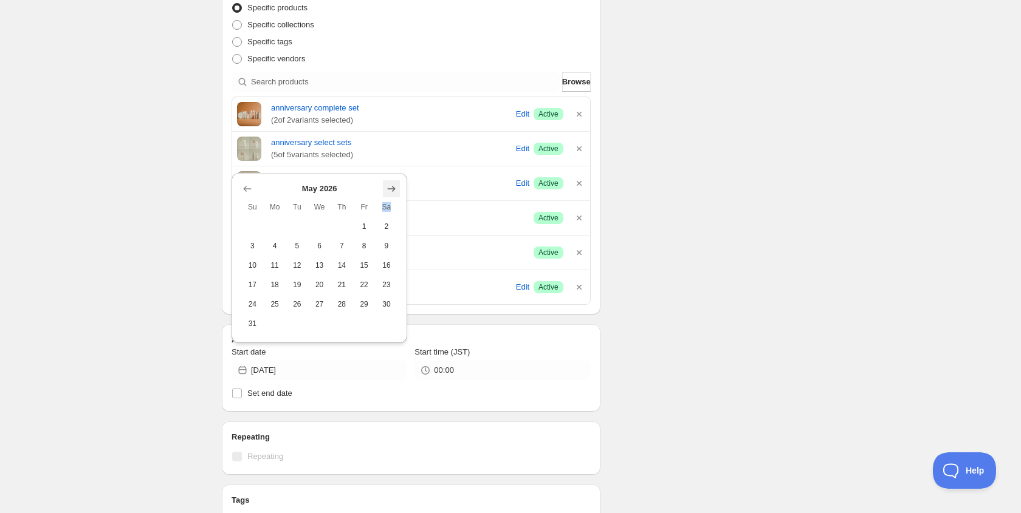
click at [395, 205] on th "Sa" at bounding box center [386, 206] width 22 height 19
click at [392, 196] on button "Show next month, June 2026" at bounding box center [391, 188] width 17 height 17
click at [392, 207] on icon "Show next month, July 2026" at bounding box center [392, 208] width 8 height 6
click at [392, 207] on icon "Show next month, August 2026" at bounding box center [391, 208] width 12 height 12
click at [392, 194] on icon "Show next month, September 2026" at bounding box center [391, 189] width 12 height 12
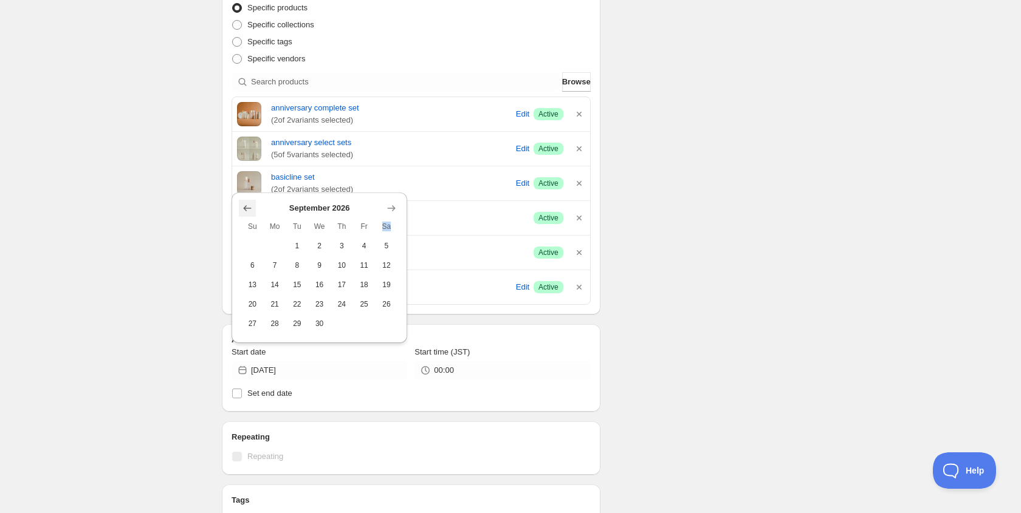
click at [248, 214] on button "Show previous month, August 2026" at bounding box center [247, 208] width 17 height 17
click at [249, 193] on icon "Show previous month, July 2026" at bounding box center [247, 189] width 12 height 12
click at [397, 207] on button "Show next month, August 2026" at bounding box center [391, 208] width 17 height 17
click at [394, 191] on icon "Show next month, September 2026" at bounding box center [391, 189] width 12 height 12
click at [393, 207] on icon "Show next month, October 2026" at bounding box center [392, 208] width 8 height 6
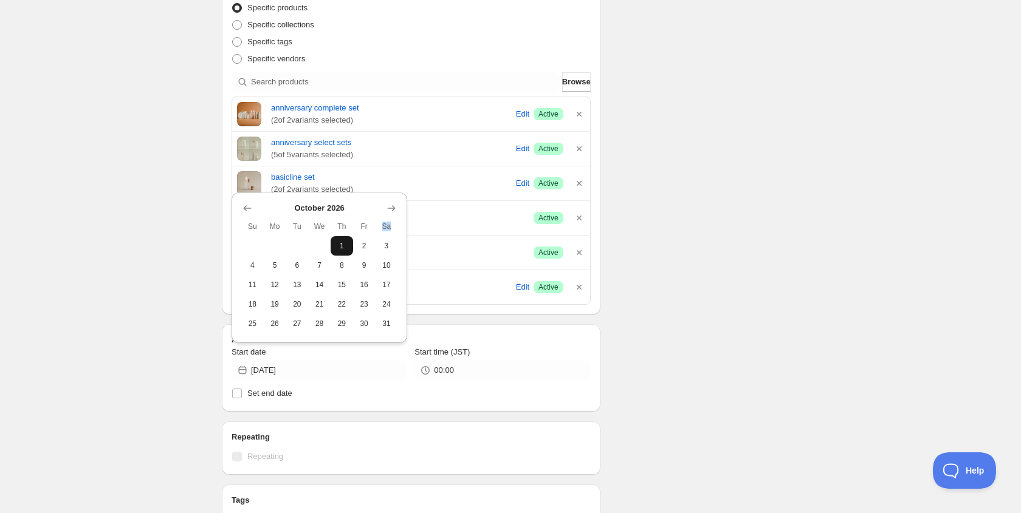
click at [345, 248] on span "1" at bounding box center [341, 246] width 13 height 10
type input "[DATE]"
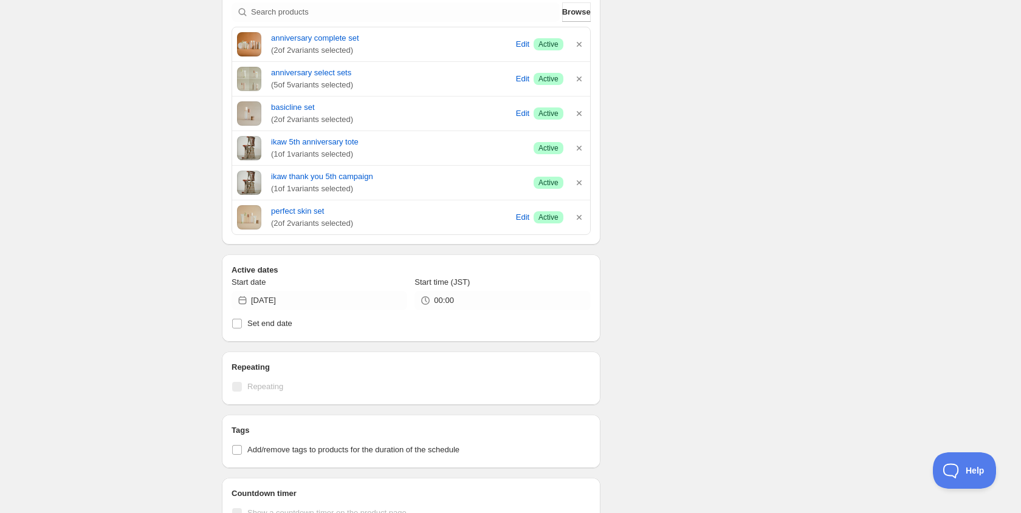
scroll to position [0, 0]
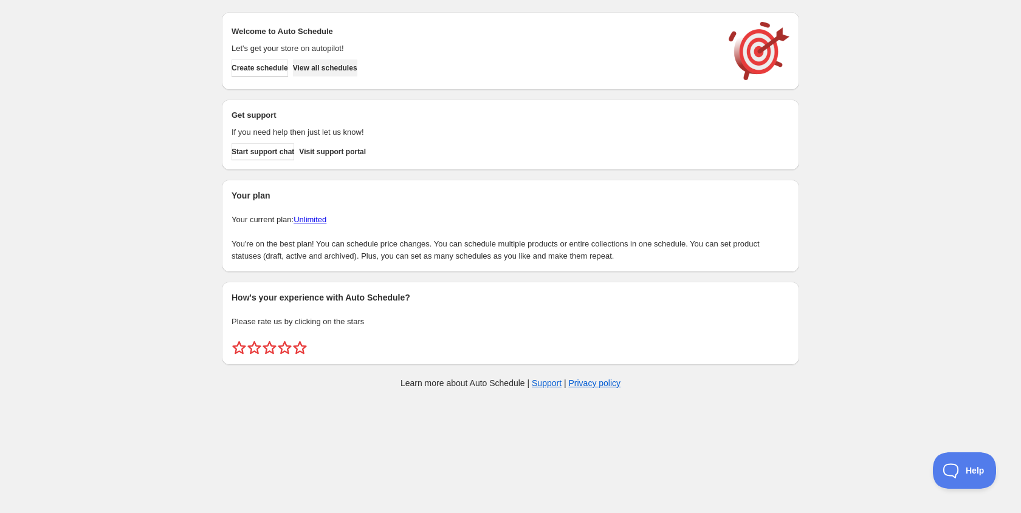
click at [357, 61] on button "View all schedules" at bounding box center [325, 68] width 64 height 17
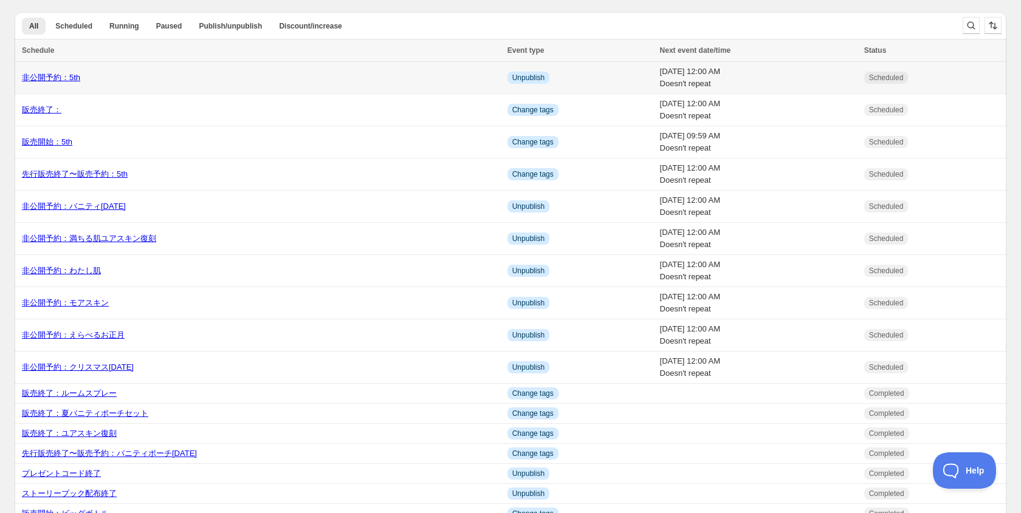
click at [68, 75] on link "非公開予約：5th" at bounding box center [51, 77] width 58 height 9
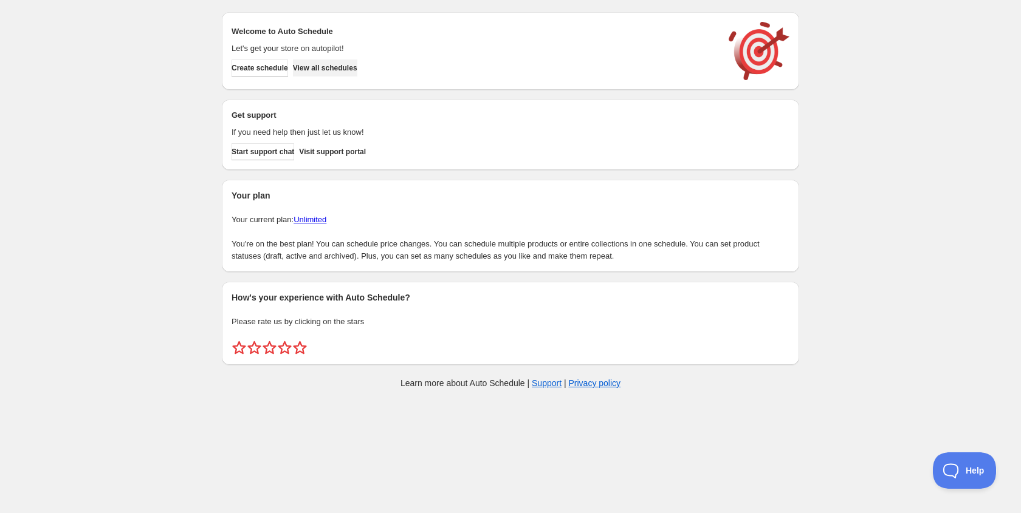
click at [330, 66] on span "View all schedules" at bounding box center [325, 68] width 64 height 10
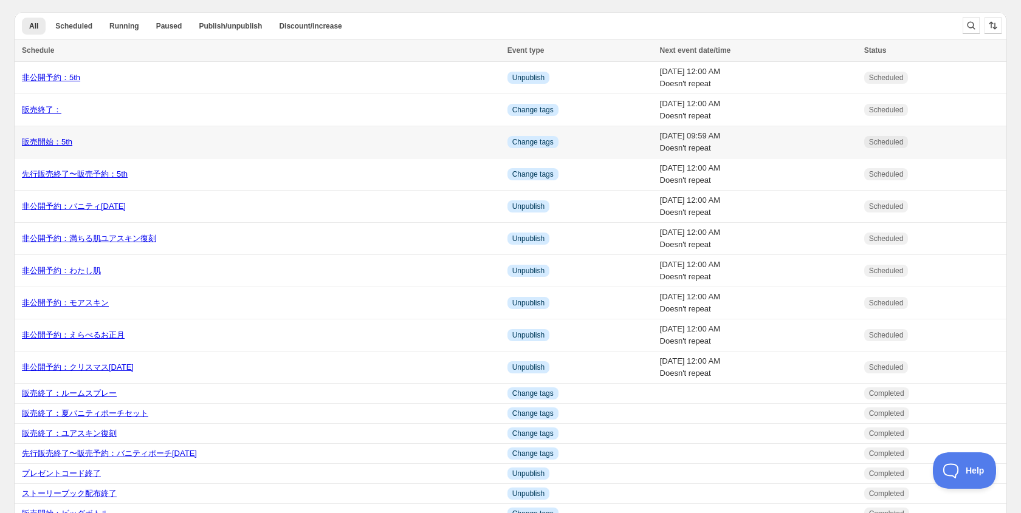
click at [66, 140] on link "販売開始：5th" at bounding box center [47, 141] width 50 height 9
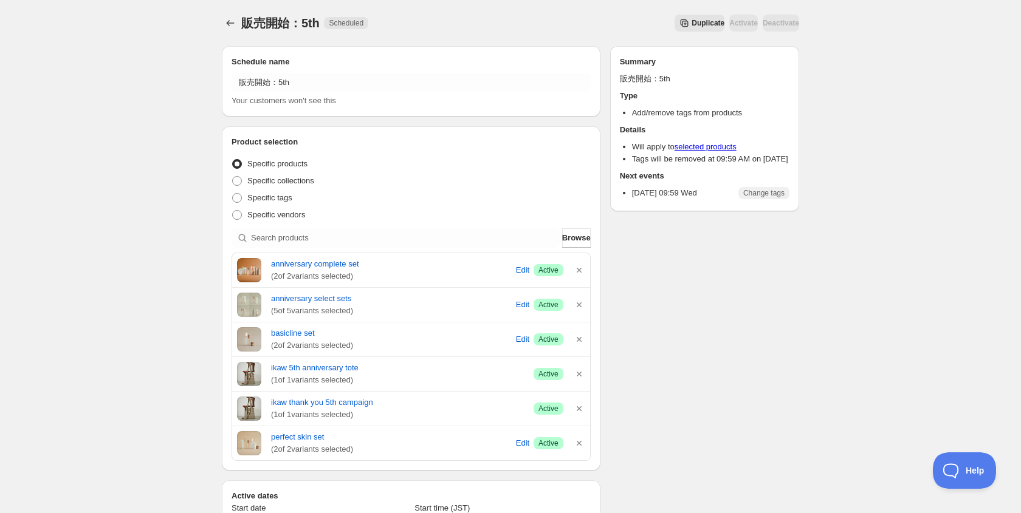
click at [463, 317] on div "anniversary select sets ( 5 of 5 variants selected) Edit Success Active" at bounding box center [411, 305] width 358 height 34
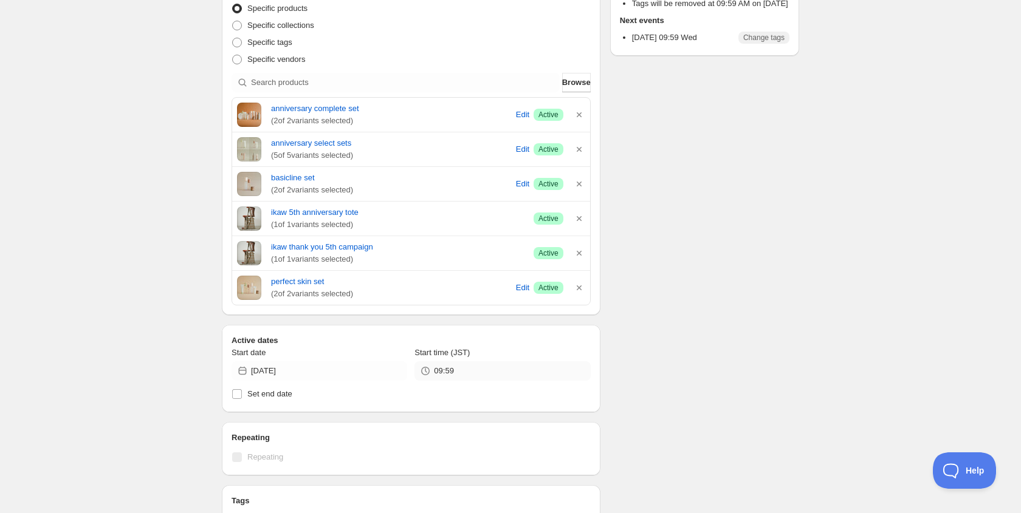
scroll to position [166, 0]
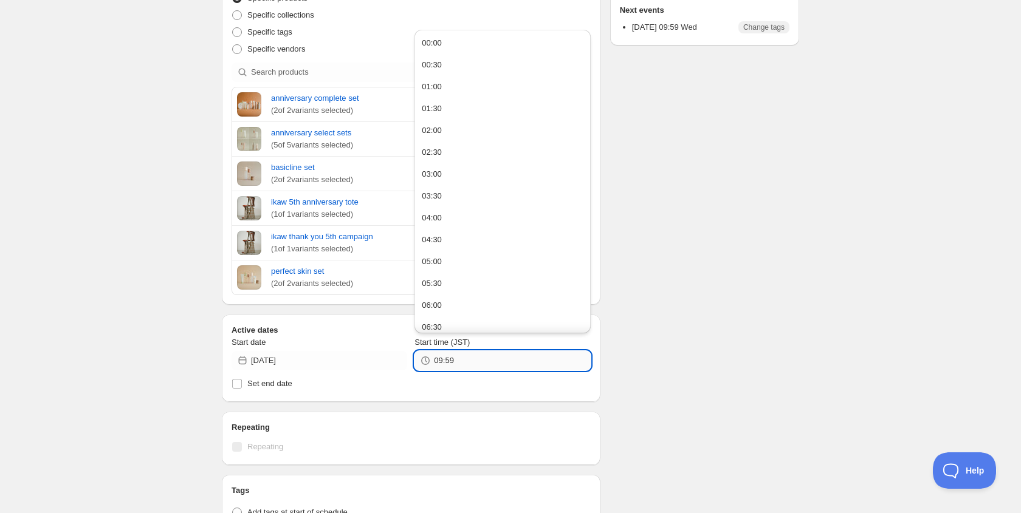
click at [449, 355] on input "09:59" at bounding box center [512, 360] width 156 height 19
click at [443, 252] on button "10:00" at bounding box center [502, 260] width 168 height 19
type input "10:00"
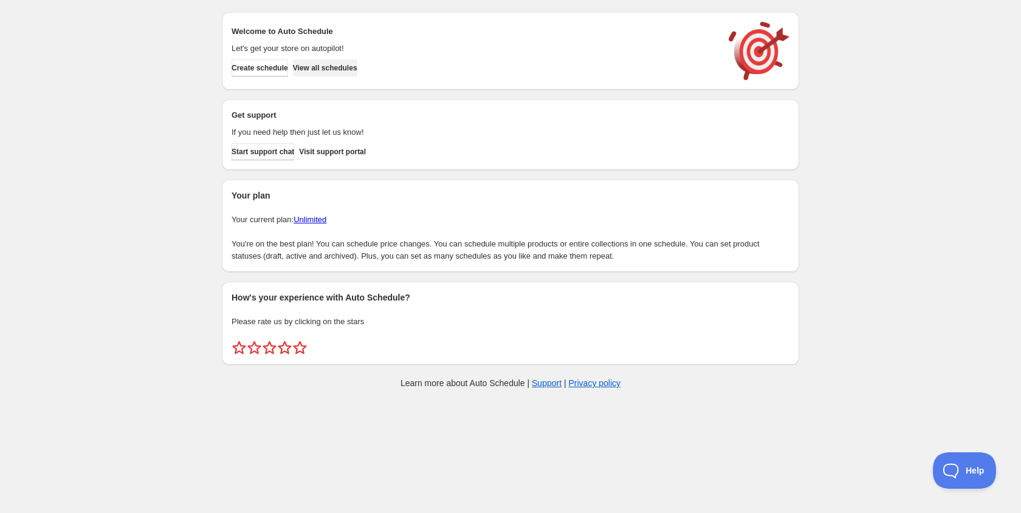
click at [344, 66] on span "View all schedules" at bounding box center [325, 68] width 64 height 10
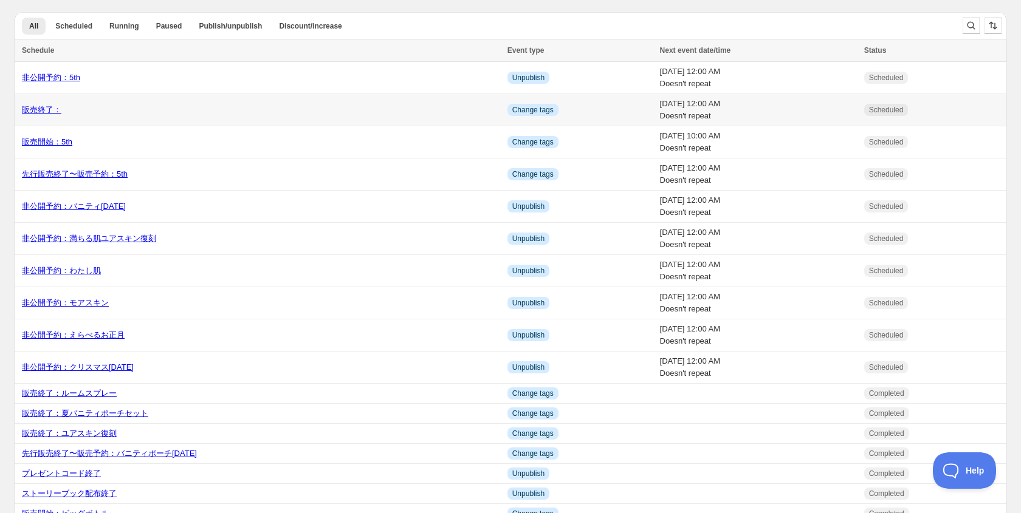
click at [55, 108] on link "販売終了：" at bounding box center [41, 109] width 39 height 9
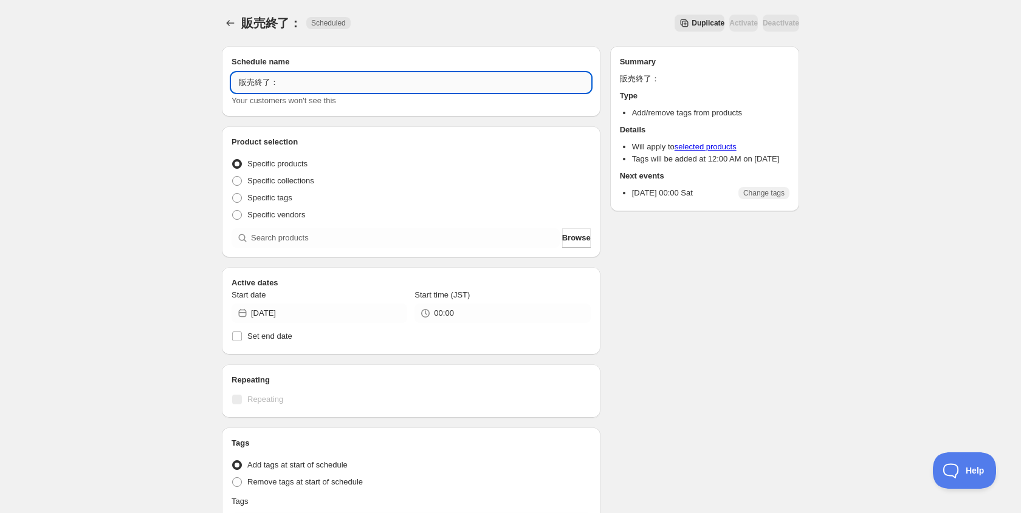
click at [303, 86] on input "販売終了：" at bounding box center [410, 82] width 359 height 19
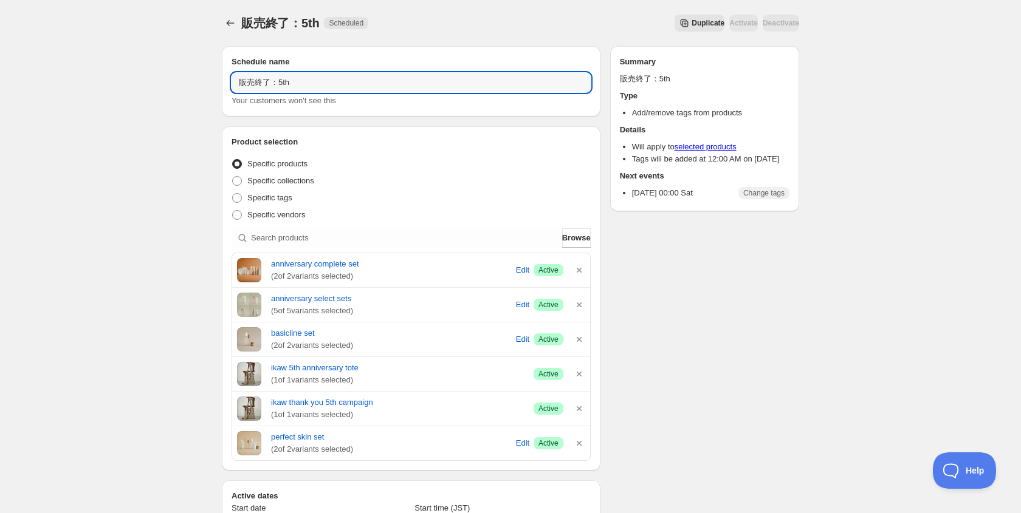
type input "販売終了：5th"
